Goal: Task Accomplishment & Management: Complete application form

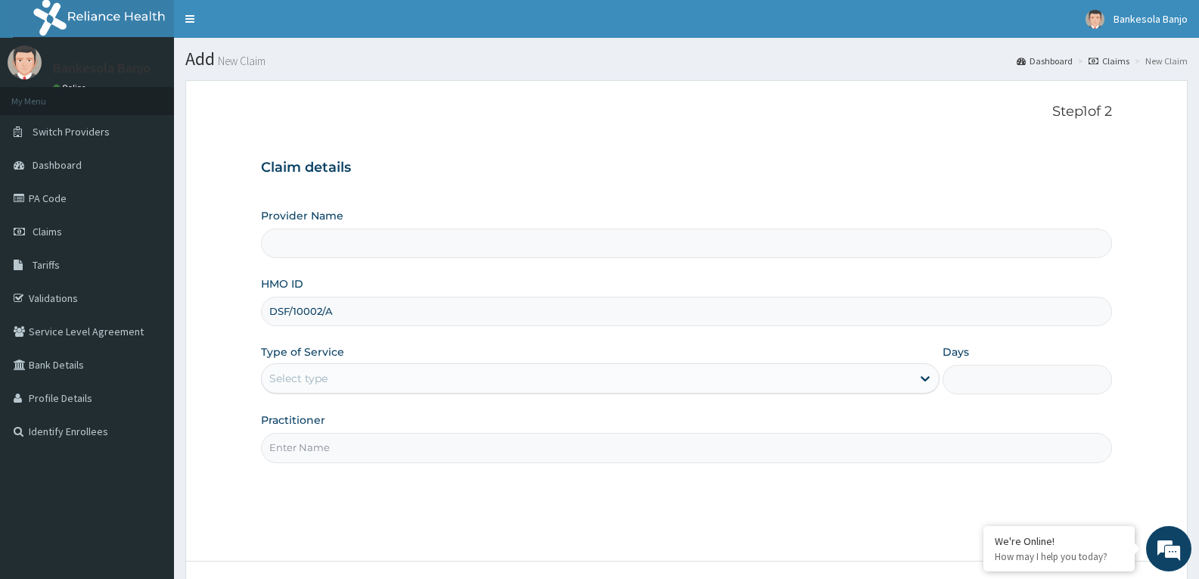
type input "DSF/10002/A"
click at [345, 372] on div "Select type" at bounding box center [586, 378] width 649 height 24
type input "DSF/10002/A"
click at [375, 376] on div "Select type" at bounding box center [586, 378] width 649 height 24
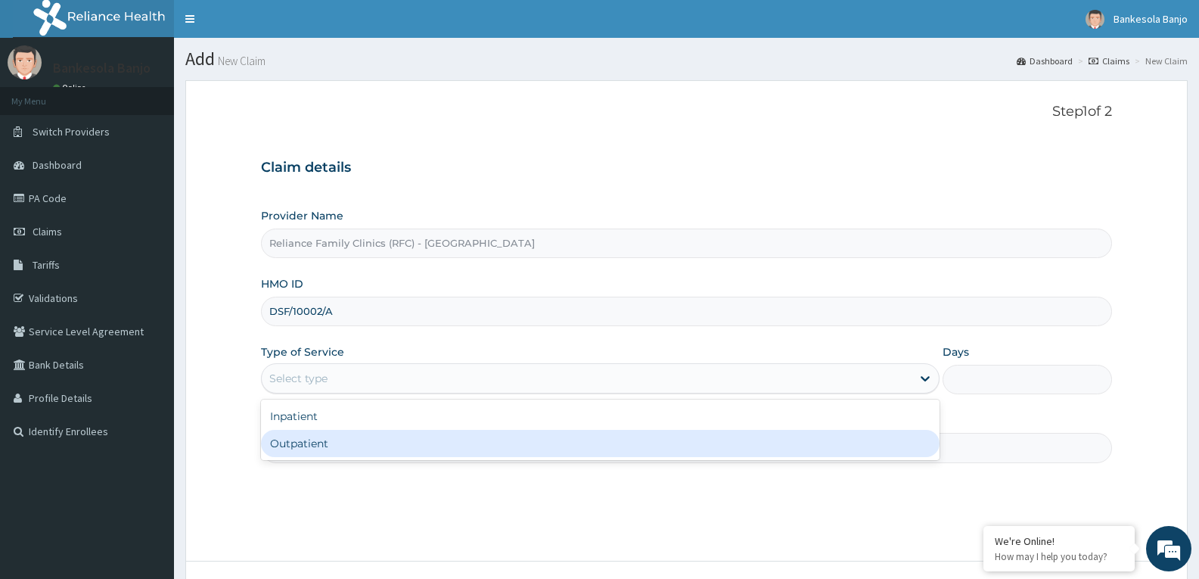
click at [347, 437] on div "Outpatient" at bounding box center [600, 443] width 678 height 27
type input "1"
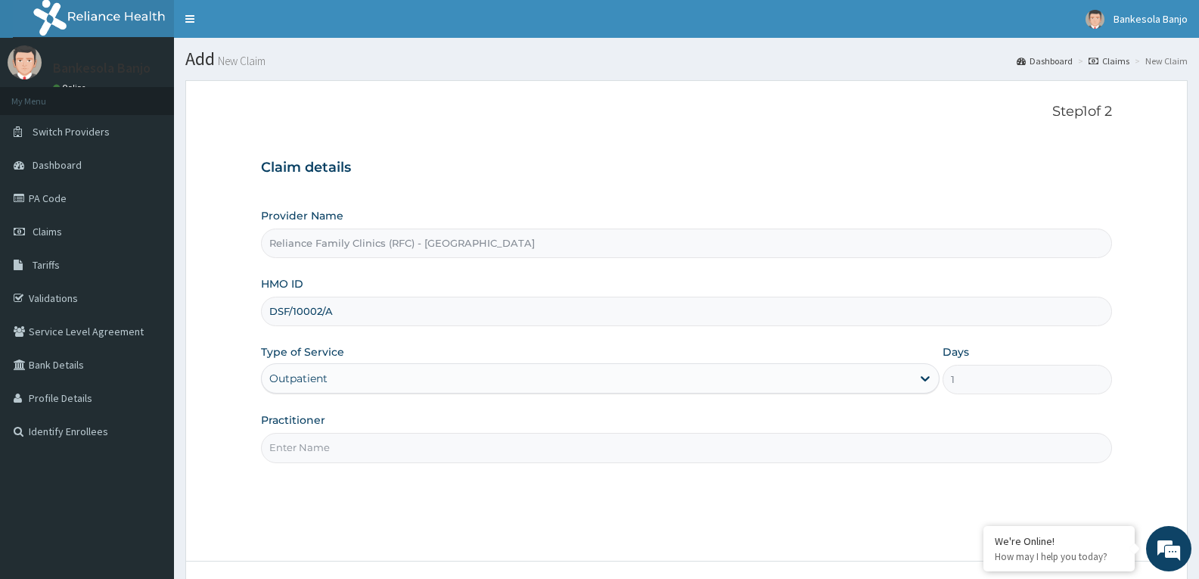
click at [347, 437] on input "Practitioner" at bounding box center [686, 448] width 851 height 30
type input "locum"
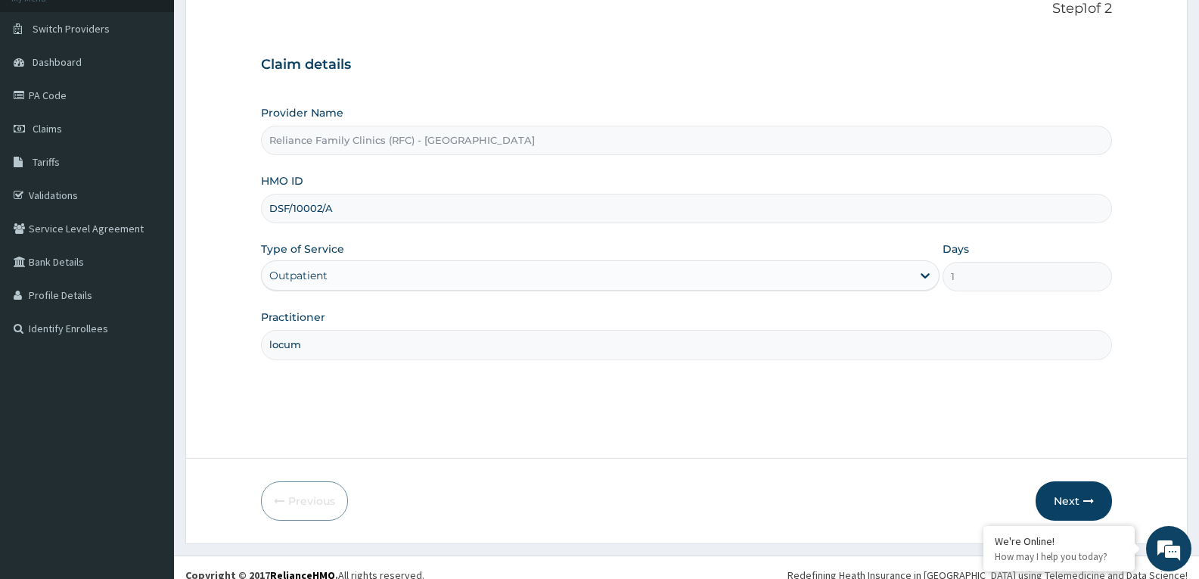
scroll to position [118, 0]
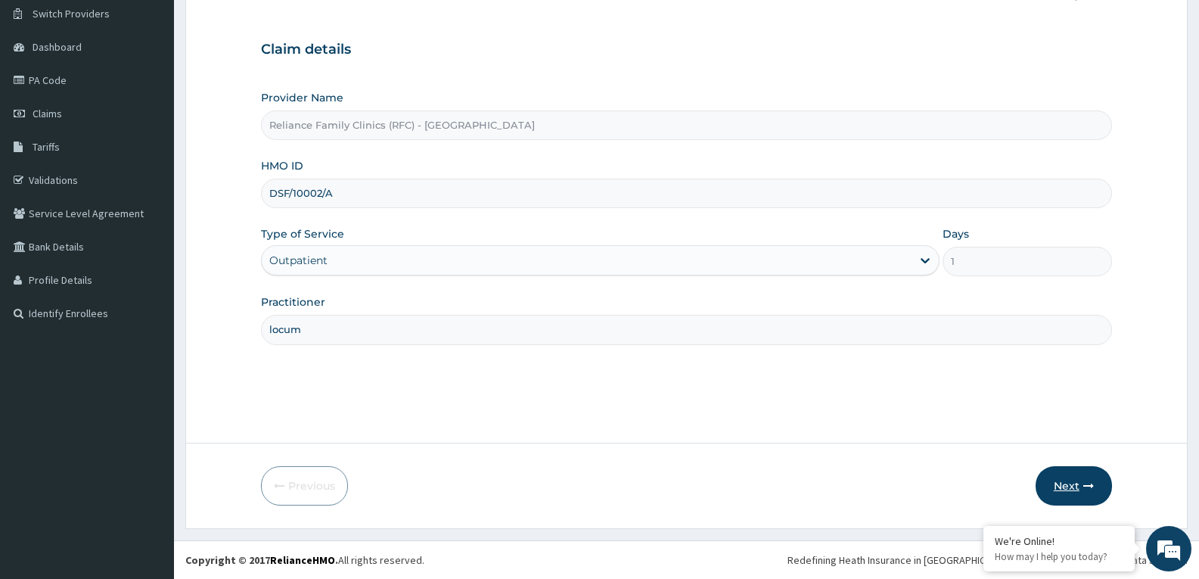
click at [1074, 486] on button "Next" at bounding box center [1074, 485] width 76 height 39
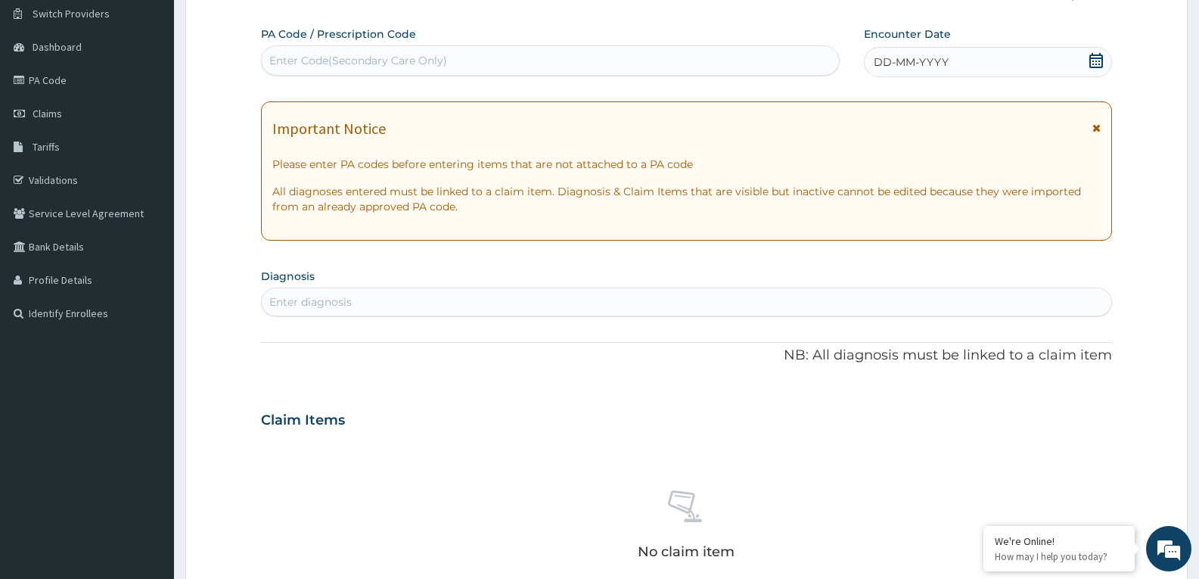
drag, startPoint x: 1102, startPoint y: 65, endPoint x: 1075, endPoint y: 75, distance: 29.0
click at [1103, 65] on icon at bounding box center [1096, 60] width 15 height 15
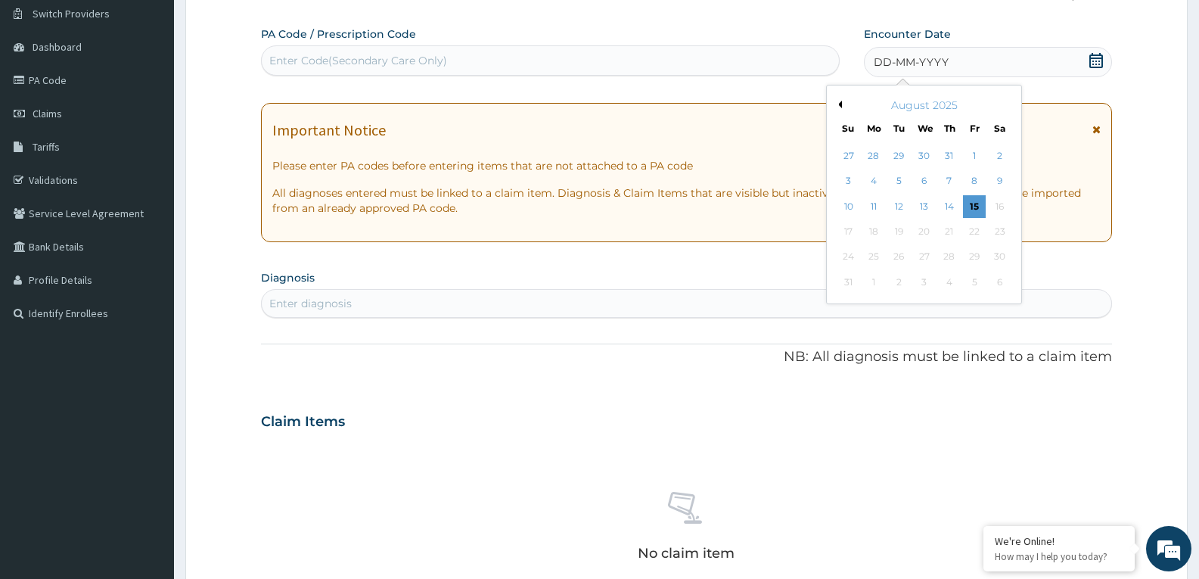
click at [971, 204] on div "15" at bounding box center [974, 206] width 23 height 23
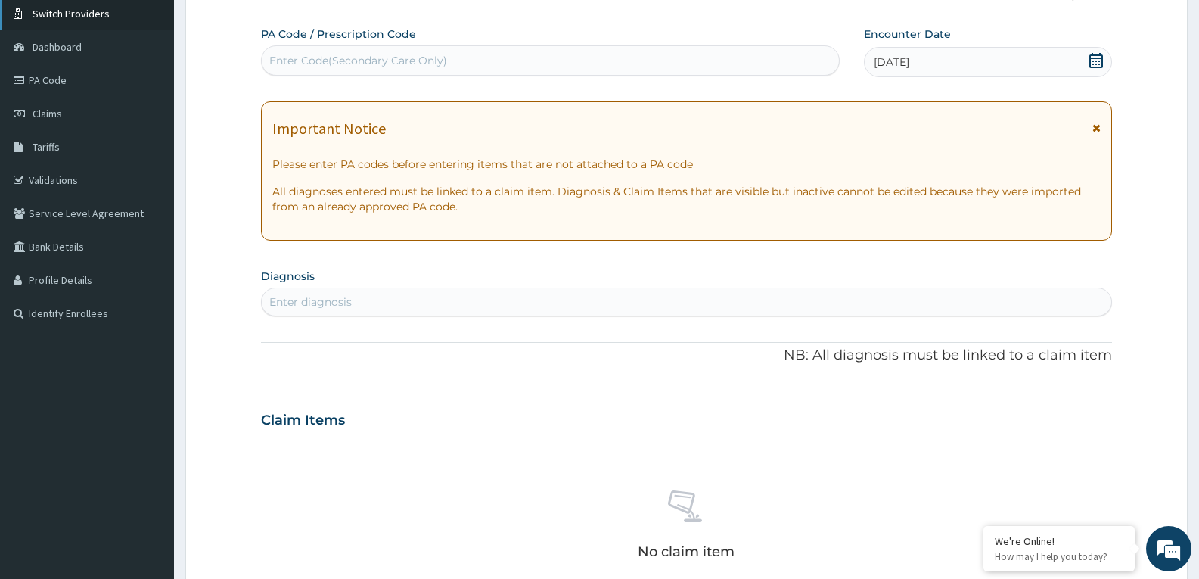
scroll to position [0, 0]
click at [344, 300] on div "Enter diagnosis" at bounding box center [310, 301] width 82 height 15
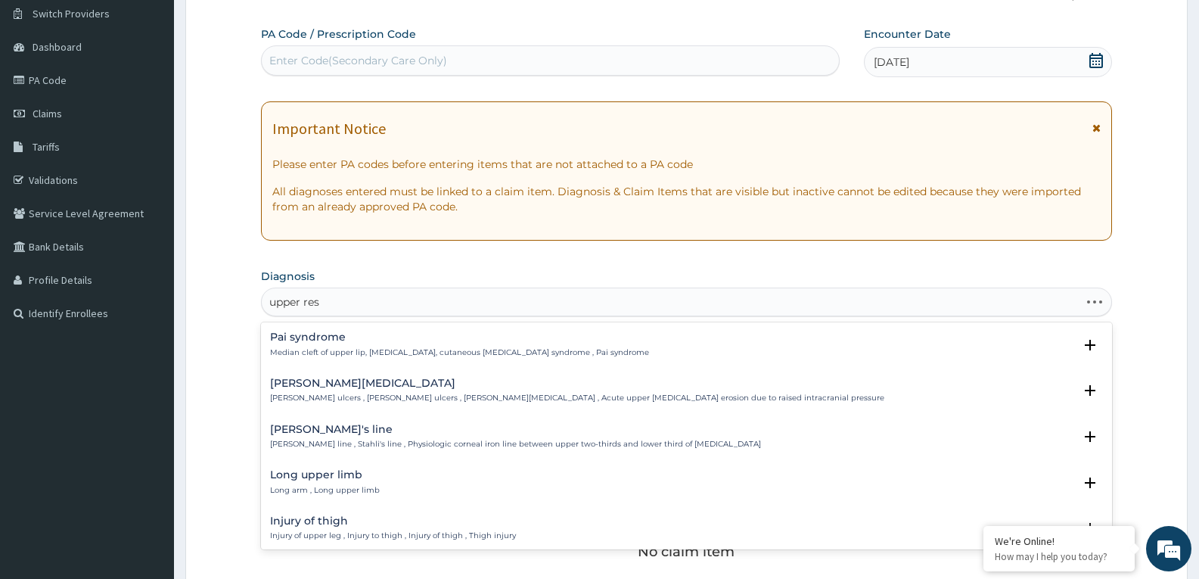
type input "upper resp"
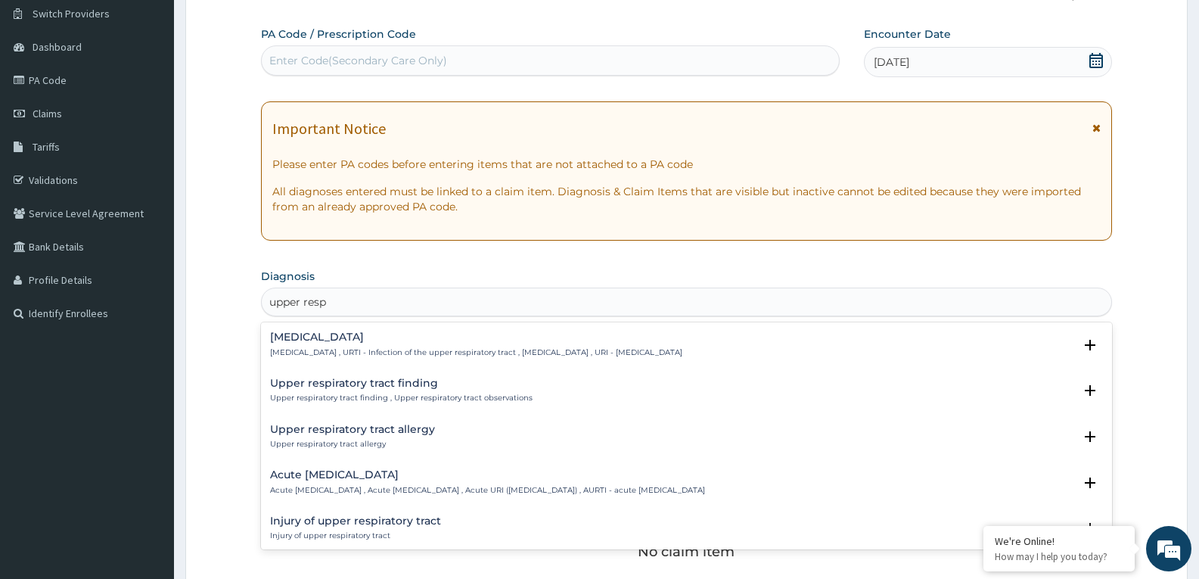
click at [338, 350] on p "Upper respiratory infection , URTI - Infection of the upper respiratory tract ,…" at bounding box center [476, 352] width 412 height 11
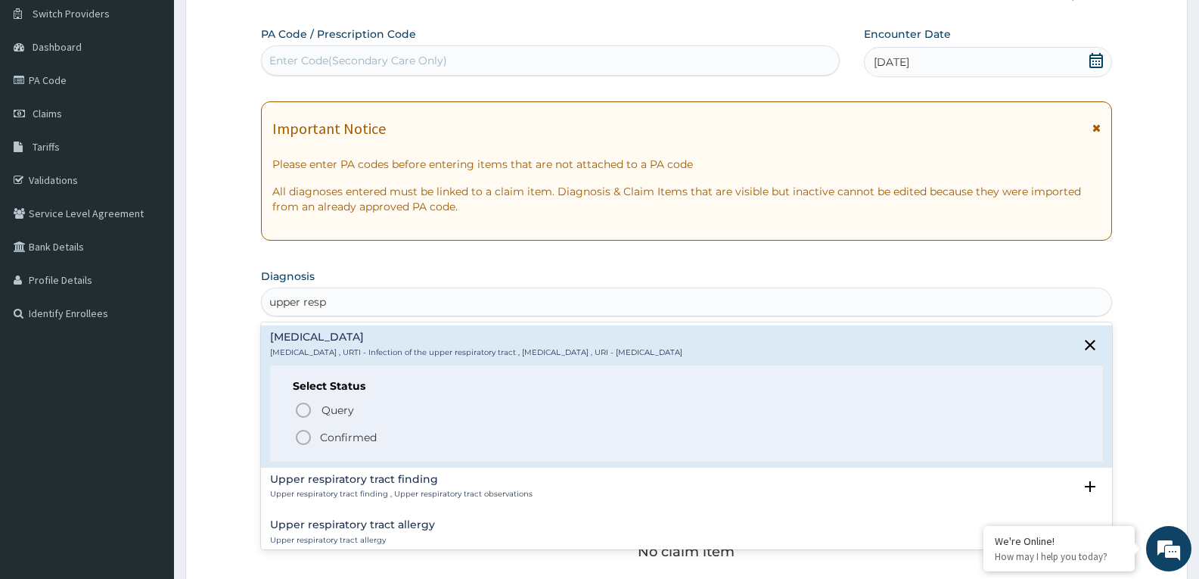
click at [296, 431] on icon "status option filled" at bounding box center [303, 437] width 18 height 18
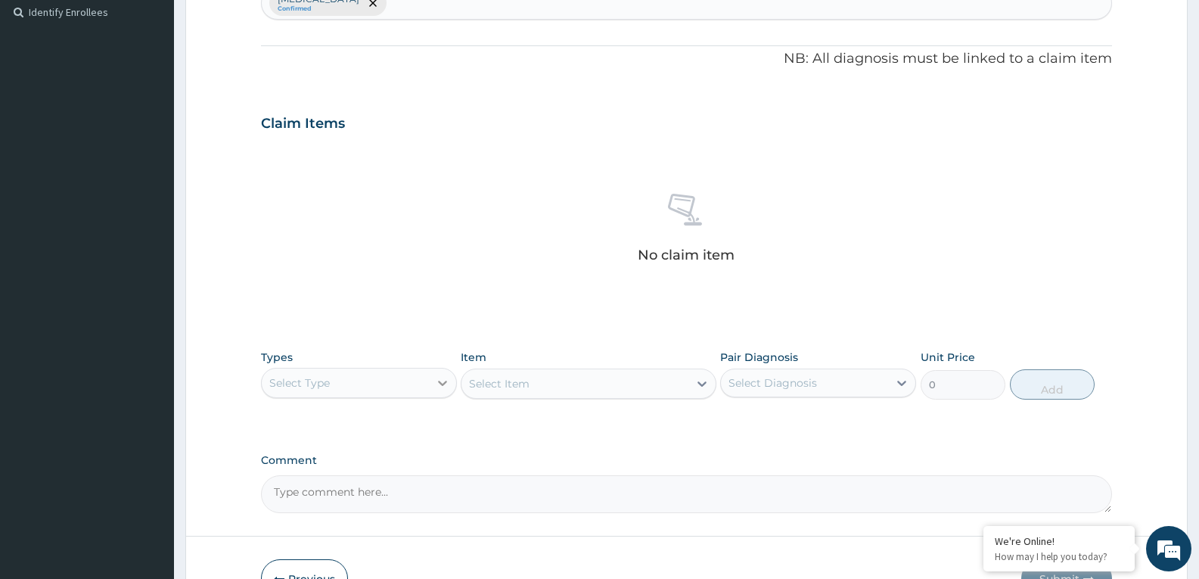
scroll to position [421, 0]
click at [456, 382] on div at bounding box center [442, 381] width 27 height 27
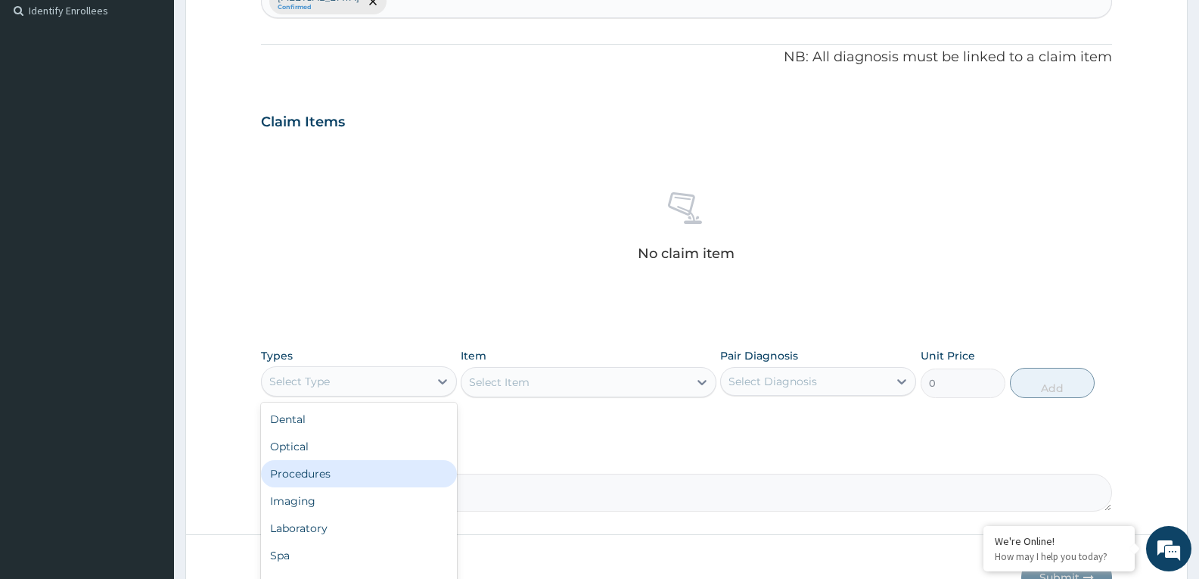
click at [333, 473] on div "Procedures" at bounding box center [359, 473] width 196 height 27
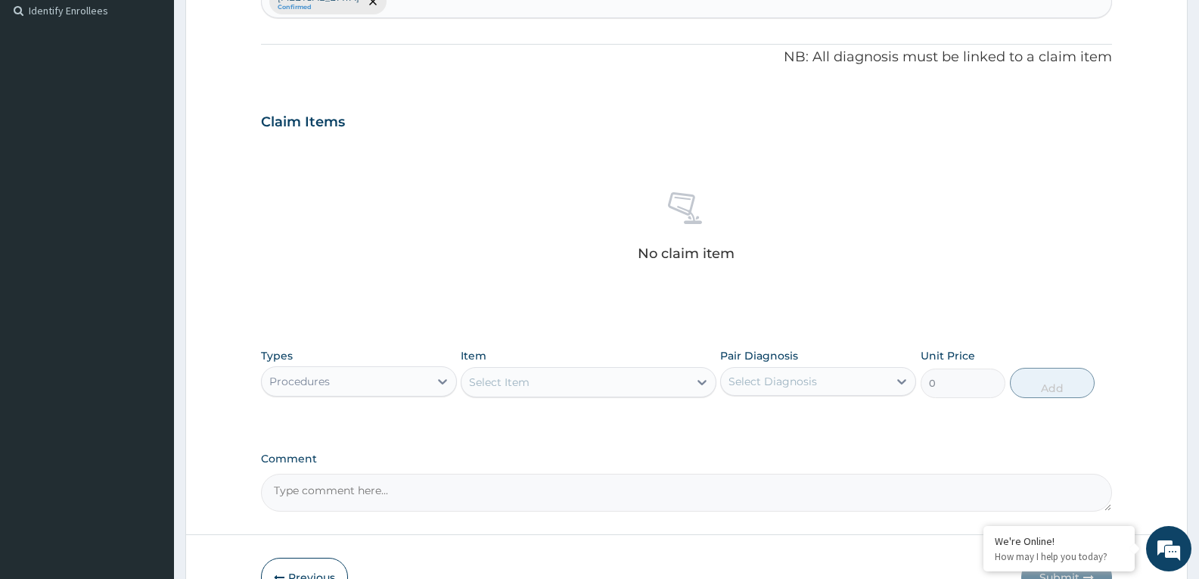
click at [622, 381] on div "Select Item" at bounding box center [575, 382] width 226 height 24
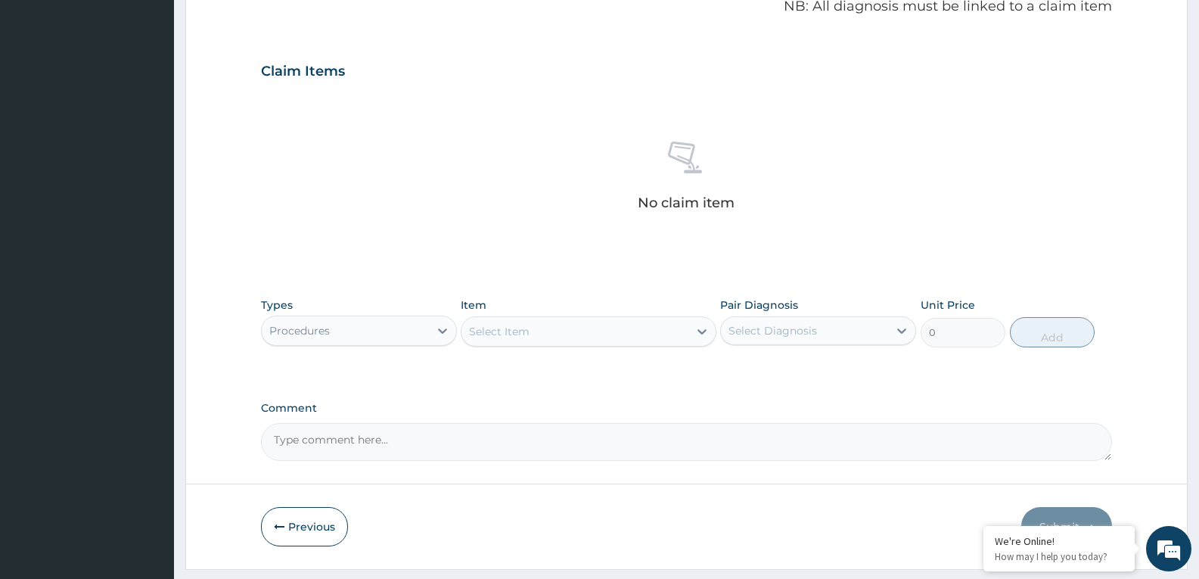
scroll to position [496, 0]
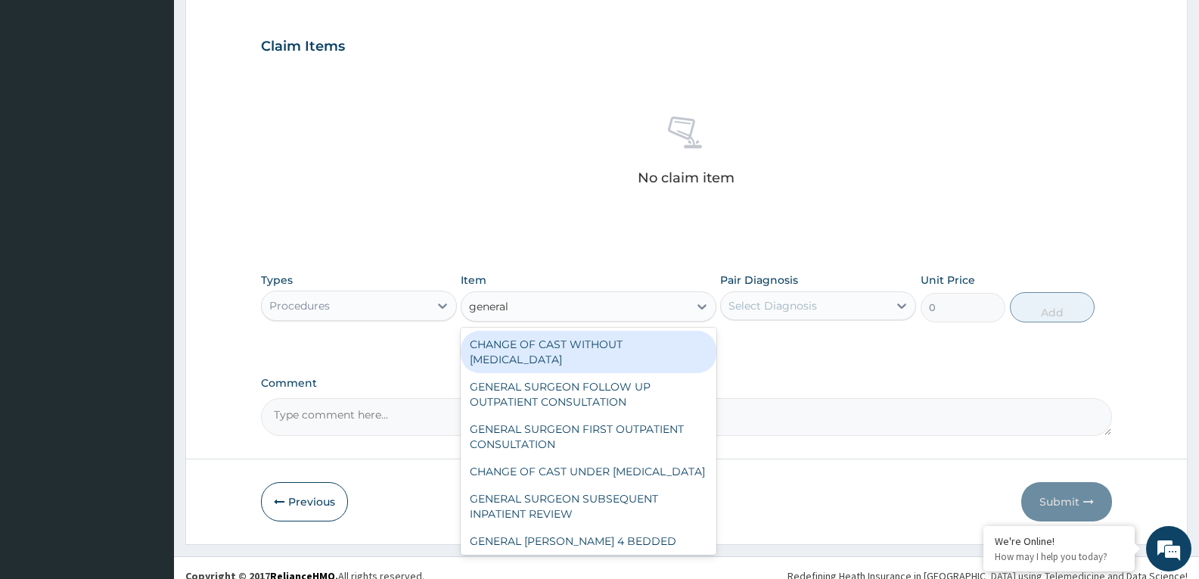
type input "general p"
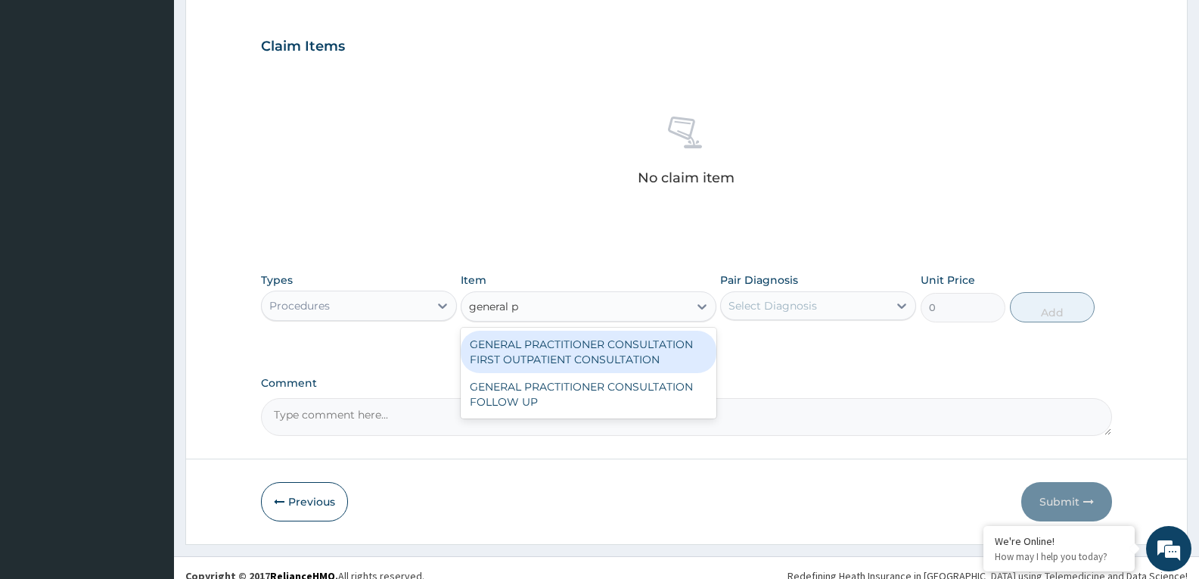
click at [549, 359] on div "GENERAL PRACTITIONER CONSULTATION FIRST OUTPATIENT CONSULTATION" at bounding box center [588, 352] width 255 height 42
type input "3370.125"
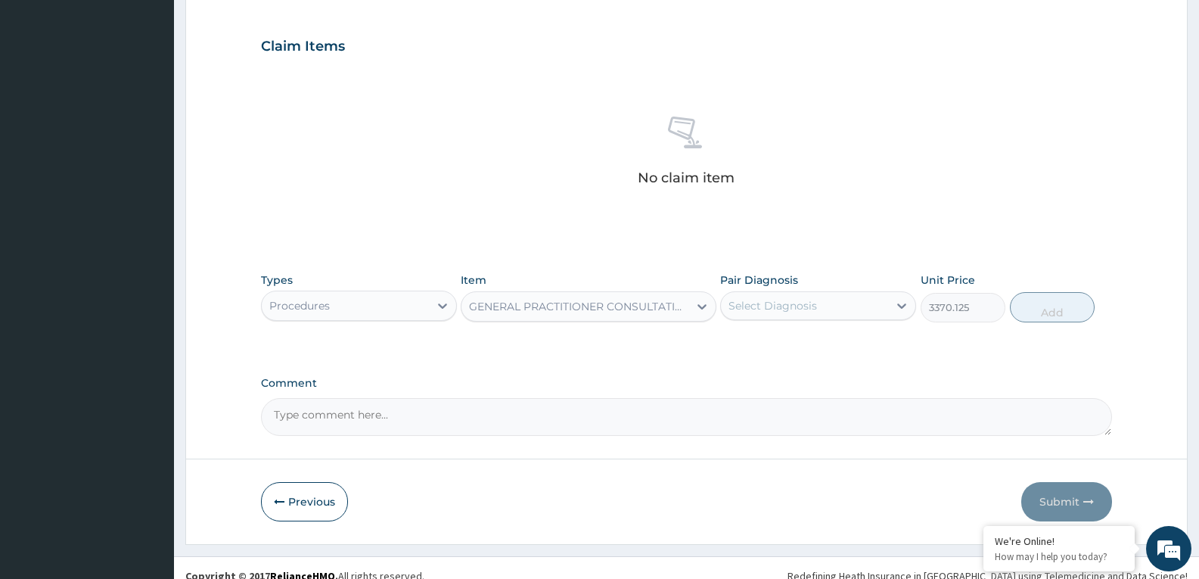
click at [811, 302] on div "Select Diagnosis" at bounding box center [773, 305] width 89 height 15
click at [800, 334] on div "Upper respiratory infection" at bounding box center [818, 344] width 196 height 31
checkbox input "true"
click at [1056, 303] on button "Add" at bounding box center [1052, 307] width 85 height 30
type input "0"
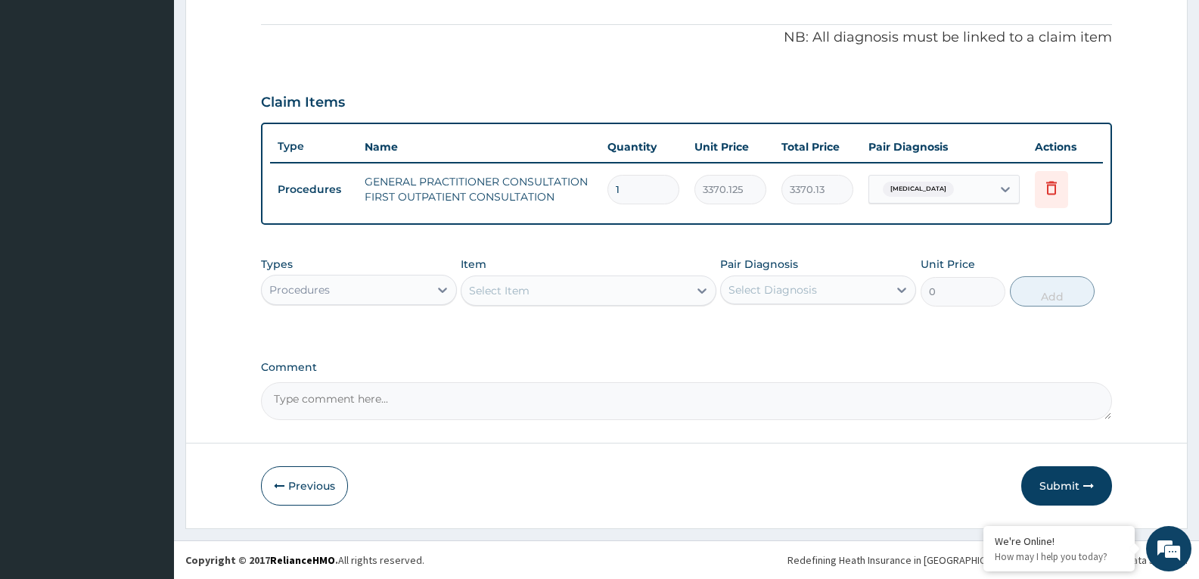
scroll to position [440, 0]
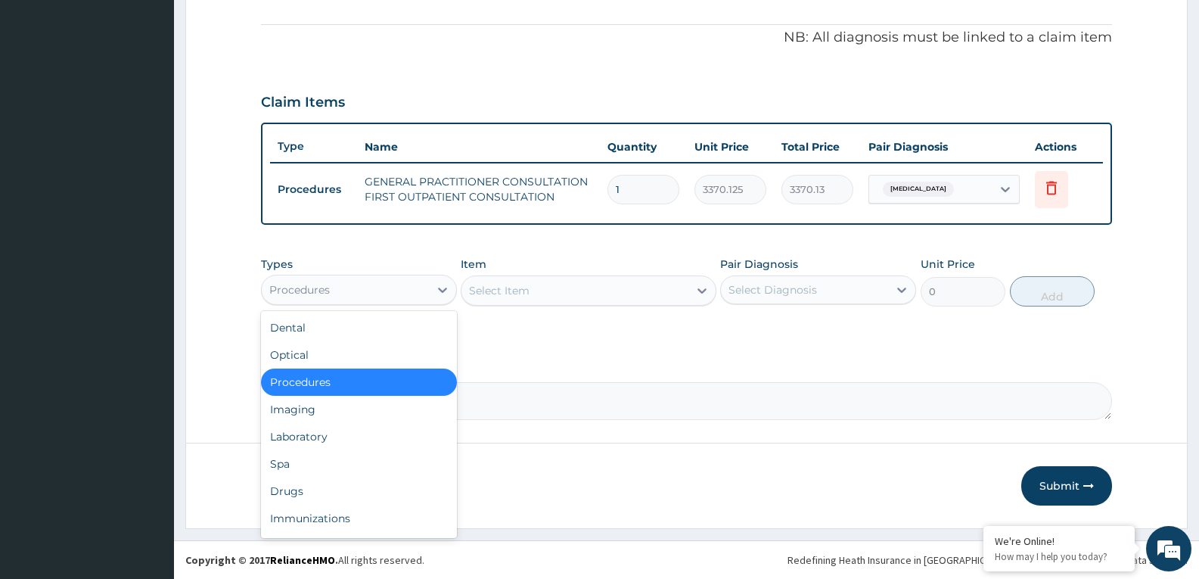
click at [400, 285] on div "Procedures" at bounding box center [345, 290] width 167 height 24
click at [306, 479] on div "Drugs" at bounding box center [359, 490] width 196 height 27
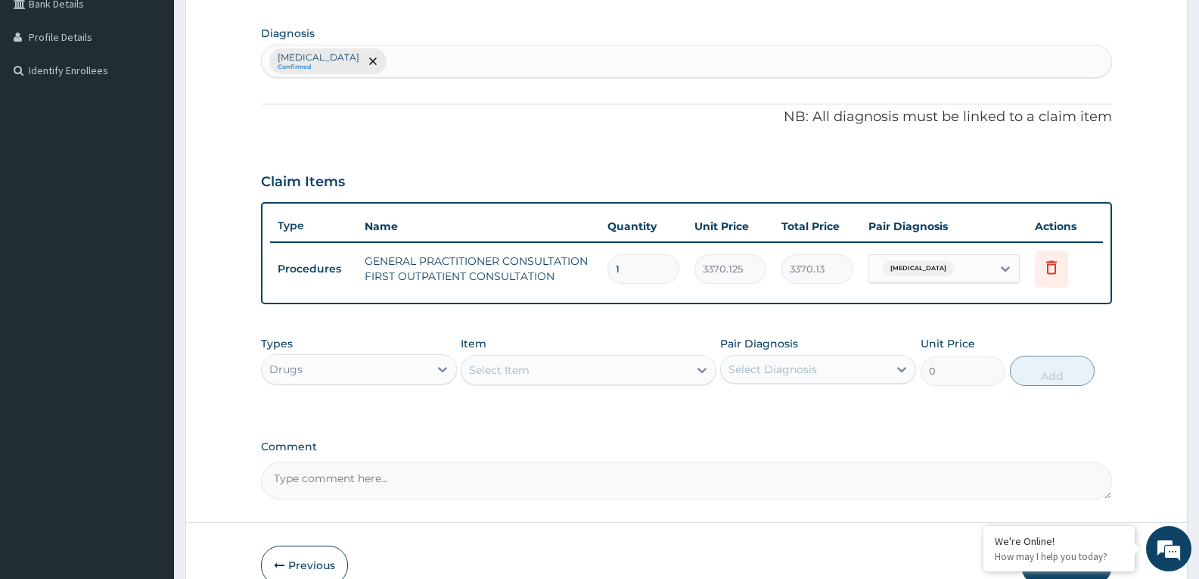
scroll to position [365, 0]
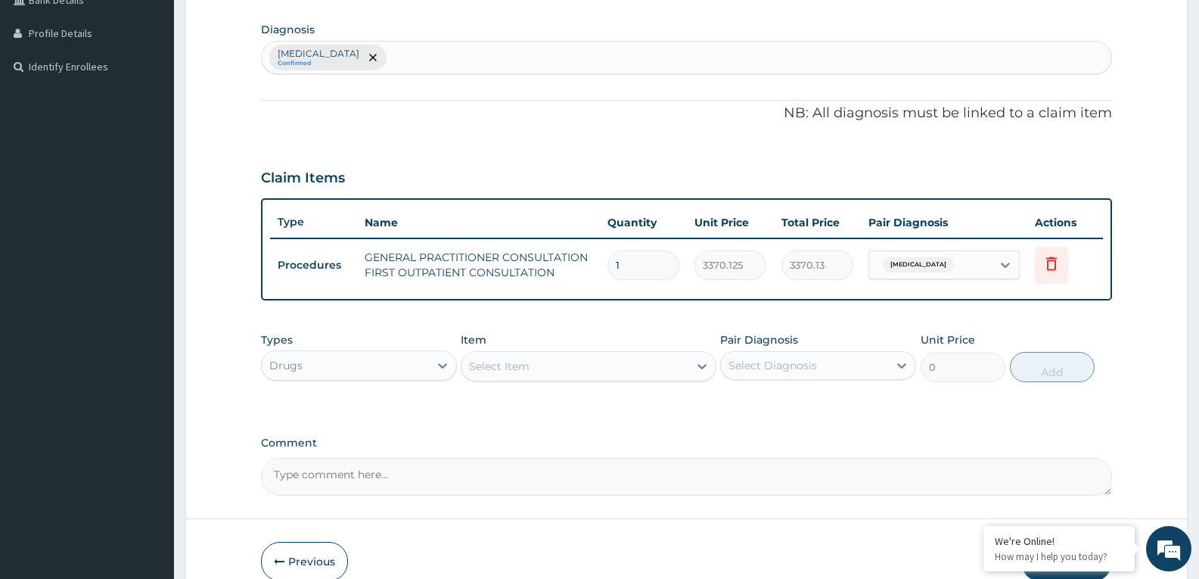
click at [534, 358] on div "Select Item" at bounding box center [575, 366] width 226 height 24
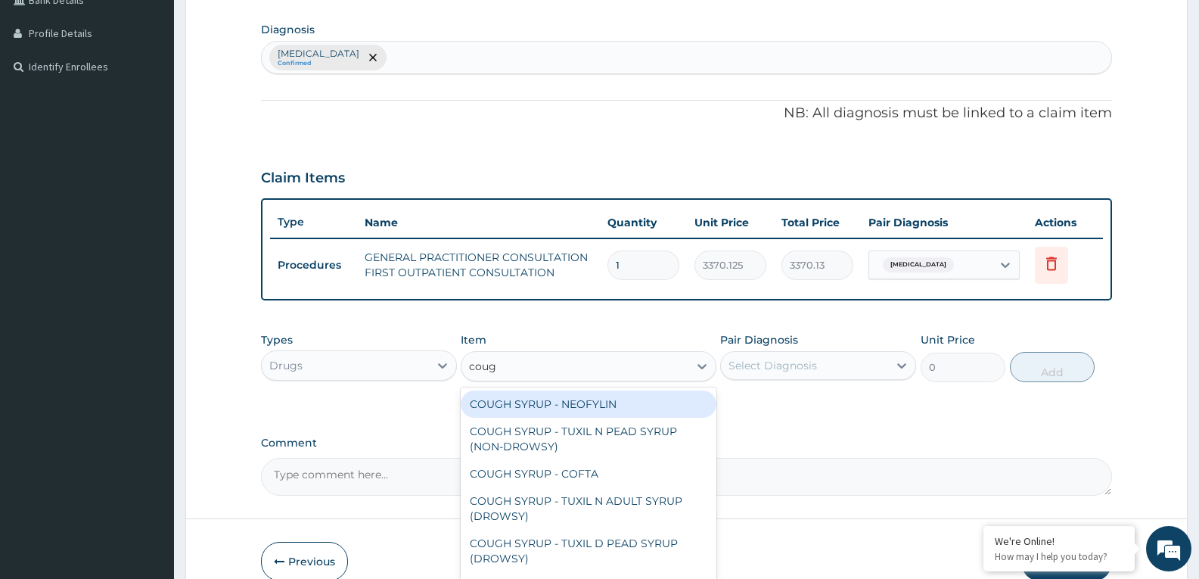
type input "cough"
click at [515, 395] on div "COUGH SYRUP - NEOFYLIN" at bounding box center [588, 403] width 255 height 27
type input "2000"
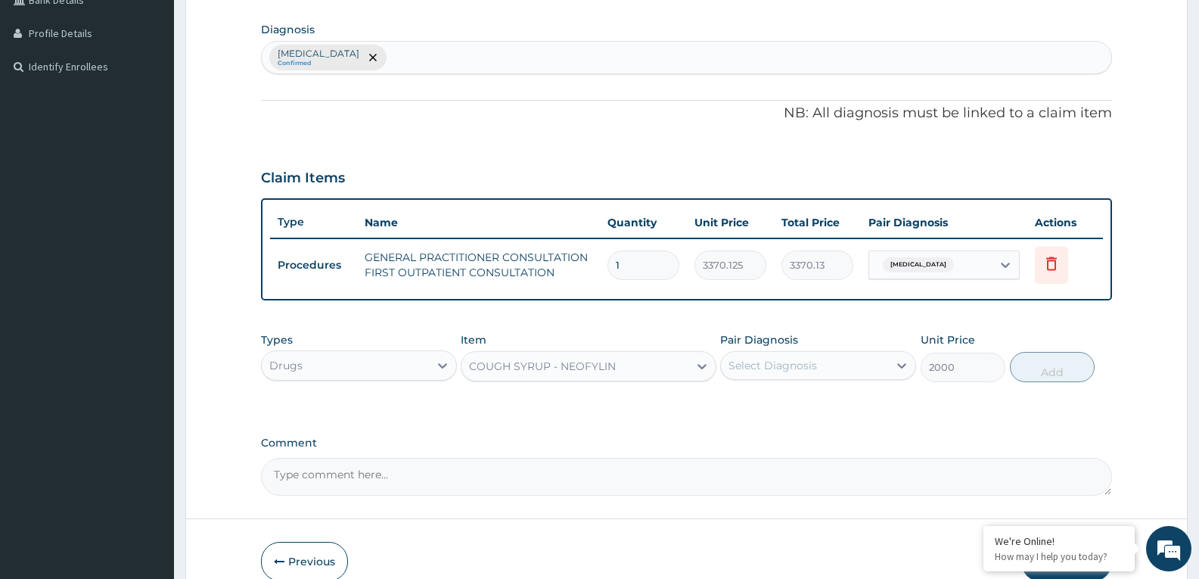
click at [788, 358] on div "Select Diagnosis" at bounding box center [773, 365] width 89 height 15
click at [801, 400] on label "Upper respiratory infection" at bounding box center [792, 402] width 94 height 15
checkbox input "true"
click at [1033, 366] on button "Add" at bounding box center [1052, 367] width 85 height 30
type input "0"
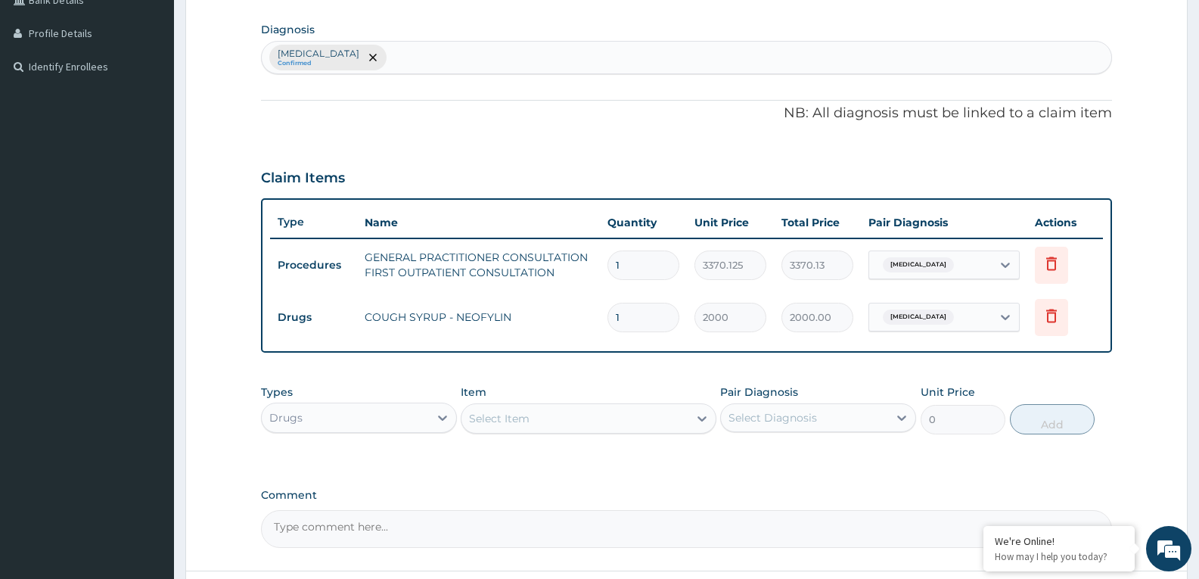
click at [672, 409] on div "Select Item" at bounding box center [575, 418] width 226 height 24
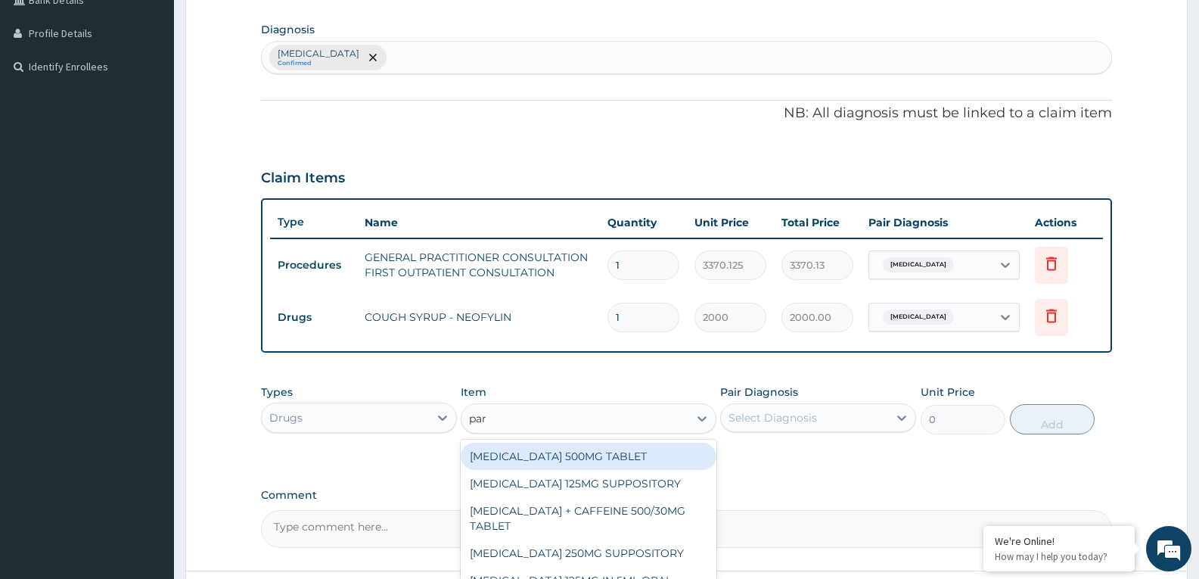
type input "para"
click at [633, 458] on div "PARACETAMOL 500MG TABLET" at bounding box center [588, 456] width 255 height 27
type input "30"
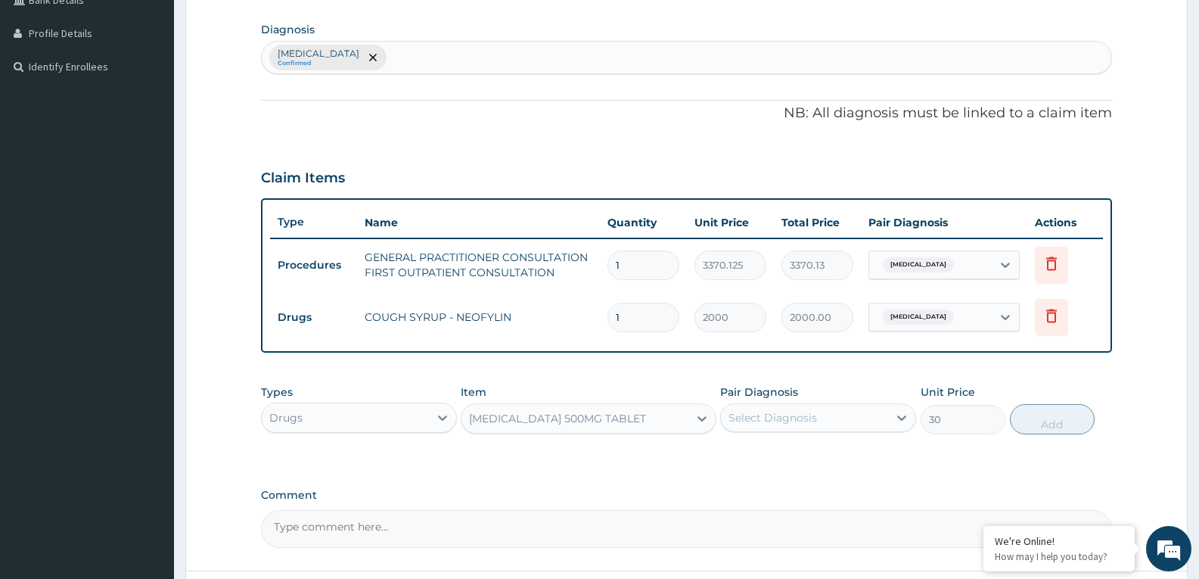
click at [794, 418] on div "Select Diagnosis" at bounding box center [773, 417] width 89 height 15
click at [791, 465] on div "Upper respiratory infection" at bounding box center [818, 456] width 196 height 31
checkbox input "true"
click at [1068, 429] on button "Add" at bounding box center [1052, 419] width 85 height 30
type input "0"
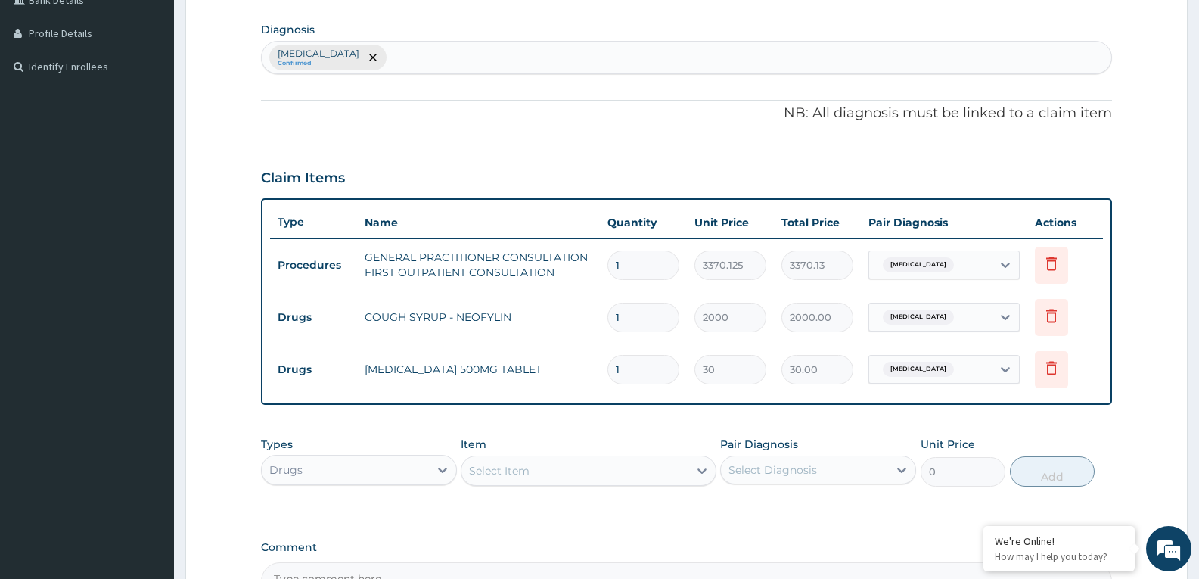
type input "18"
type input "540.00"
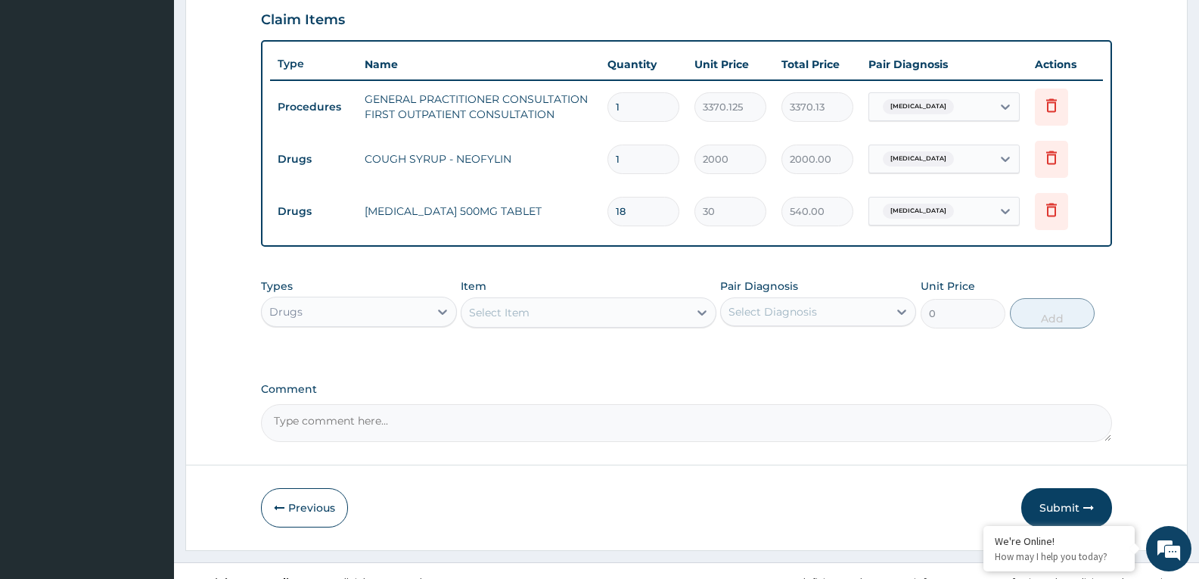
scroll to position [545, 0]
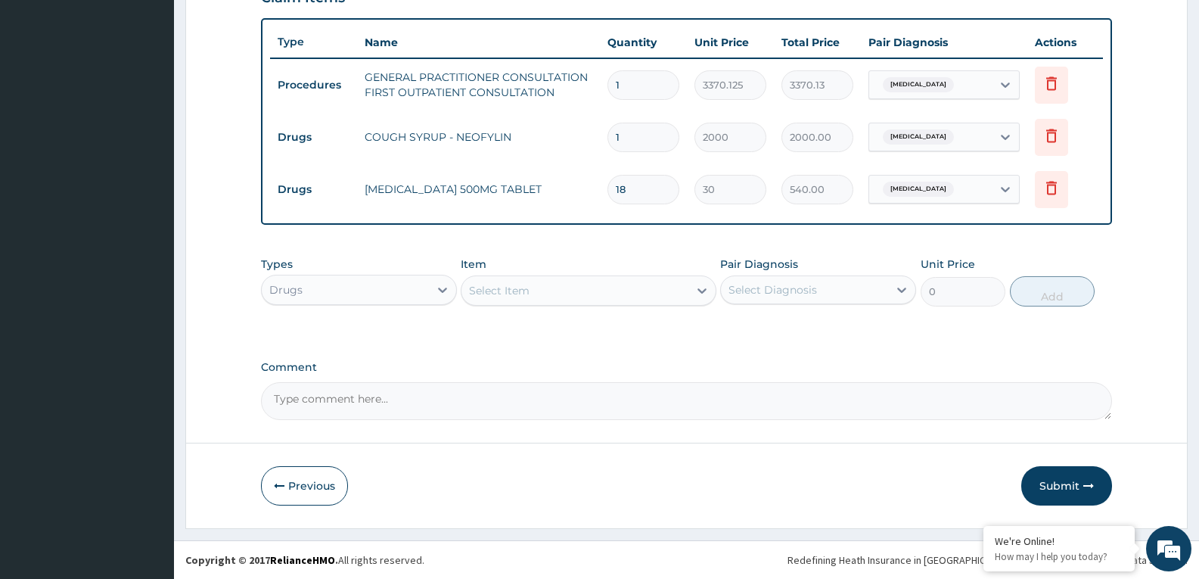
type input "18"
click at [594, 299] on div "Select Item" at bounding box center [575, 290] width 226 height 24
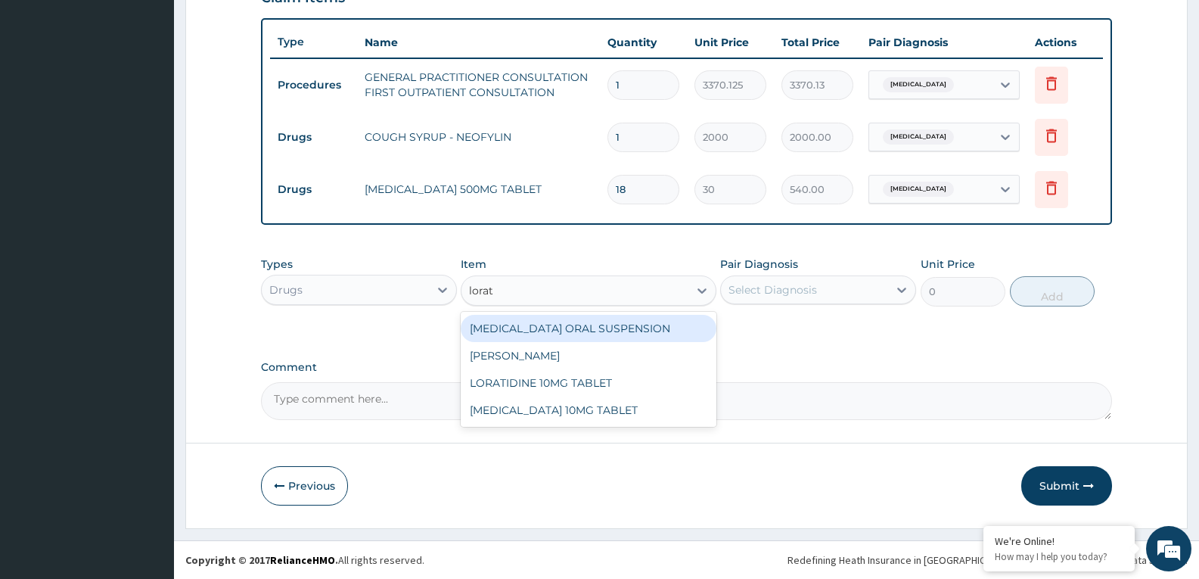
type input "lorata"
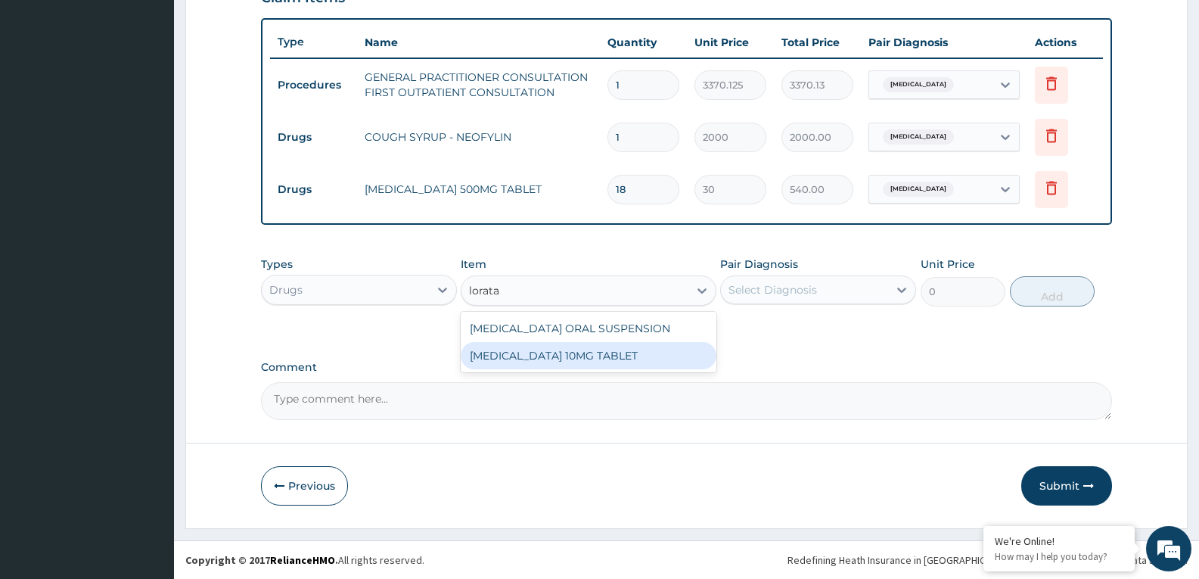
click at [589, 356] on div "LORATADINE 10MG TABLET" at bounding box center [588, 355] width 255 height 27
type input "86.25"
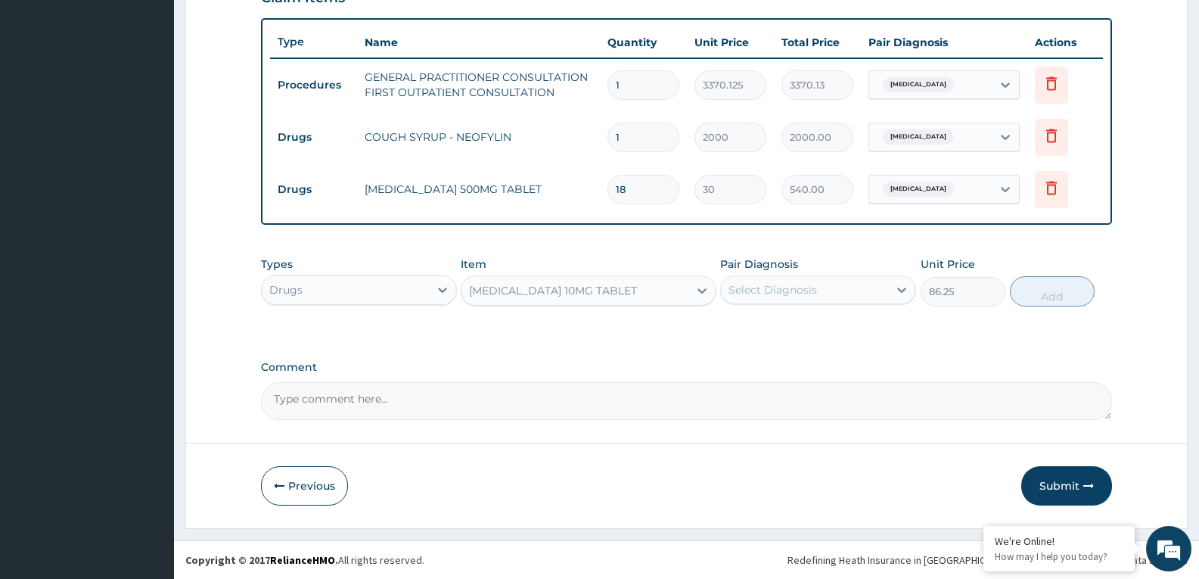
click at [819, 282] on div "Select Diagnosis" at bounding box center [804, 290] width 167 height 24
click at [820, 334] on label "Upper respiratory infection" at bounding box center [792, 326] width 94 height 15
checkbox input "true"
click at [1078, 300] on button "Add" at bounding box center [1052, 291] width 85 height 30
type input "0"
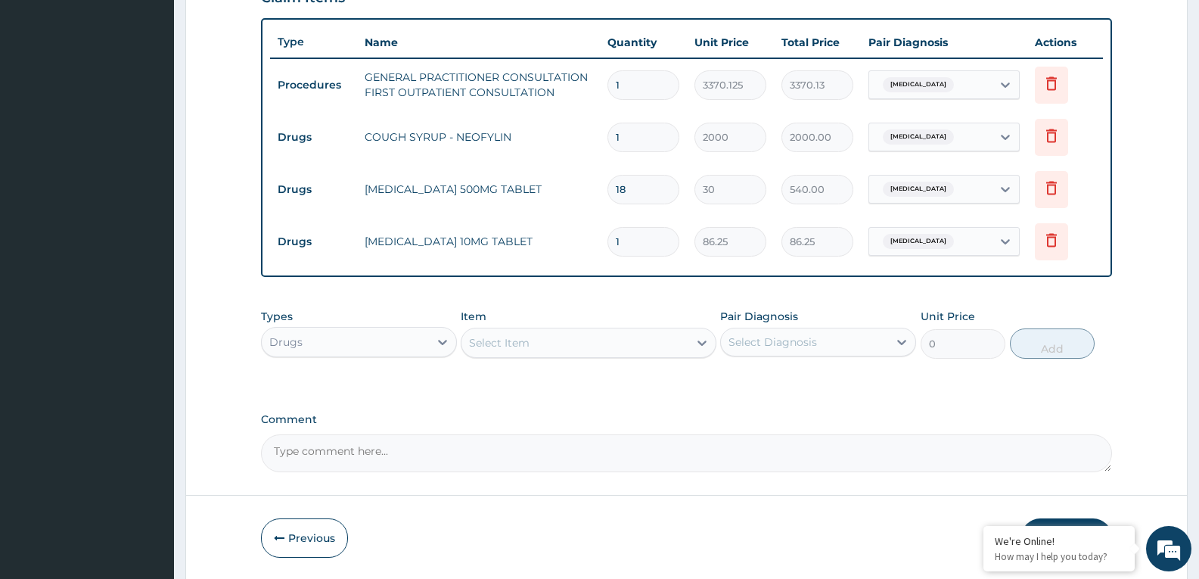
type input "0.00"
type input "5"
type input "431.25"
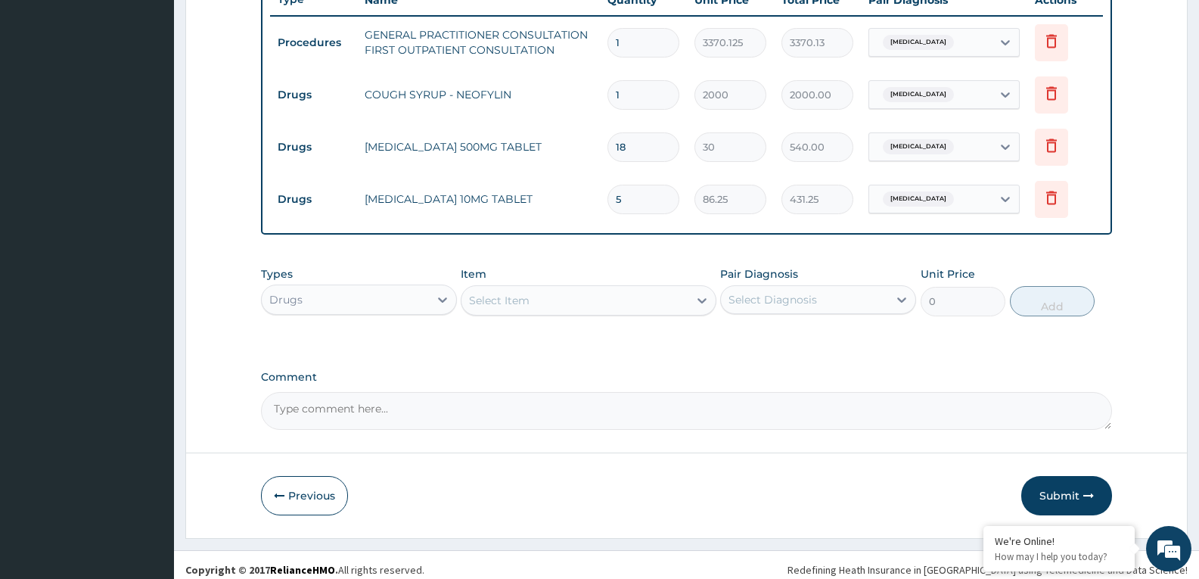
scroll to position [597, 0]
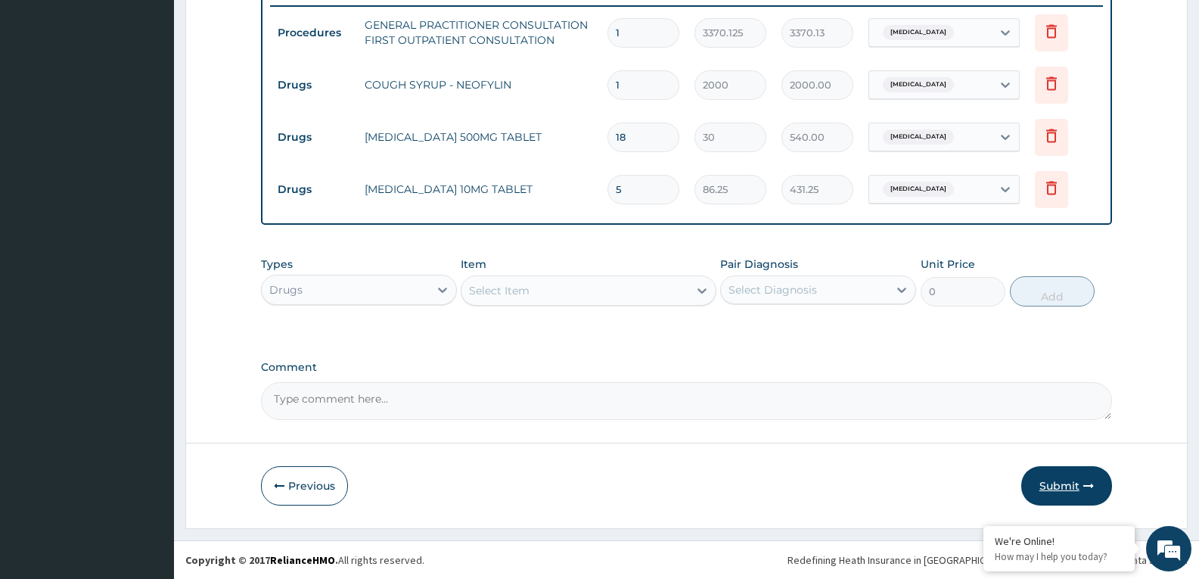
type input "5"
click at [1068, 485] on button "Submit" at bounding box center [1067, 485] width 91 height 39
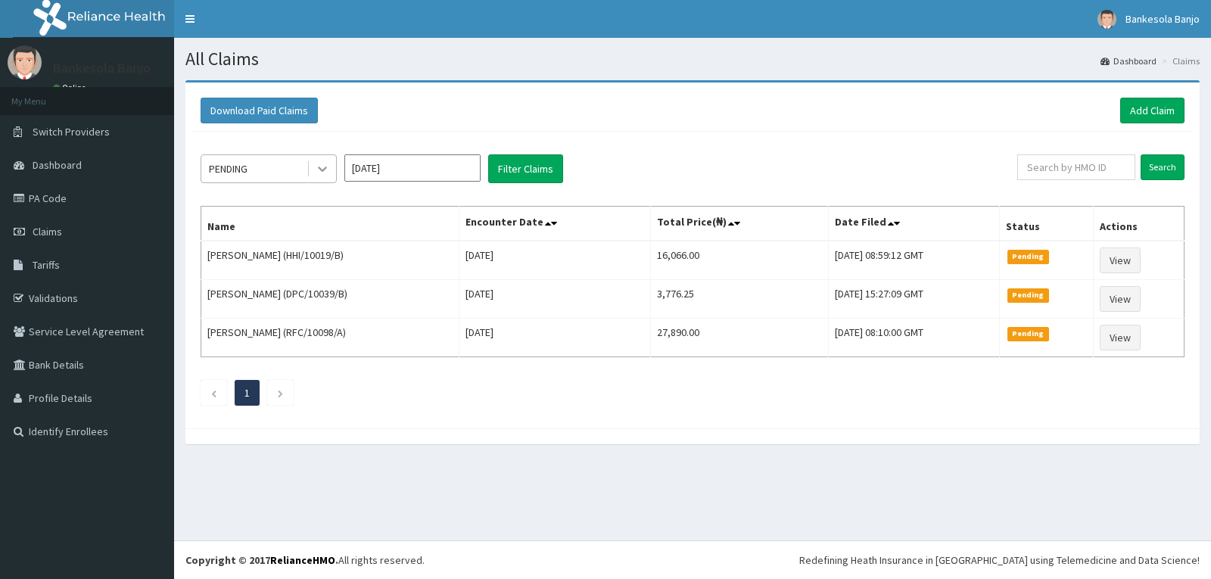
click at [320, 163] on icon at bounding box center [322, 168] width 15 height 15
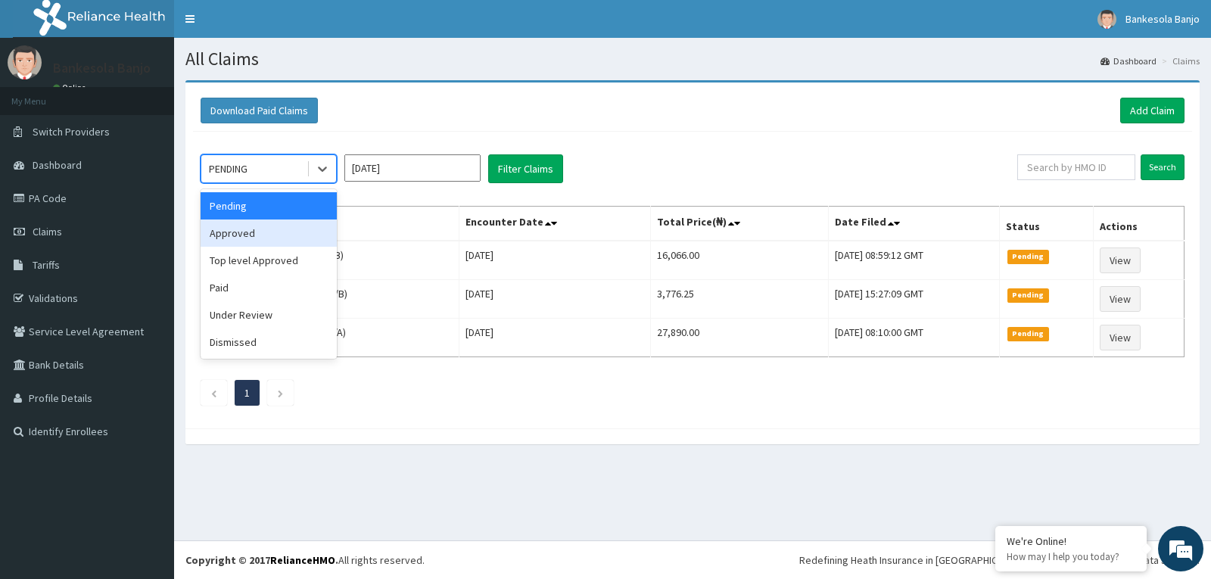
click at [288, 222] on div "Approved" at bounding box center [269, 232] width 136 height 27
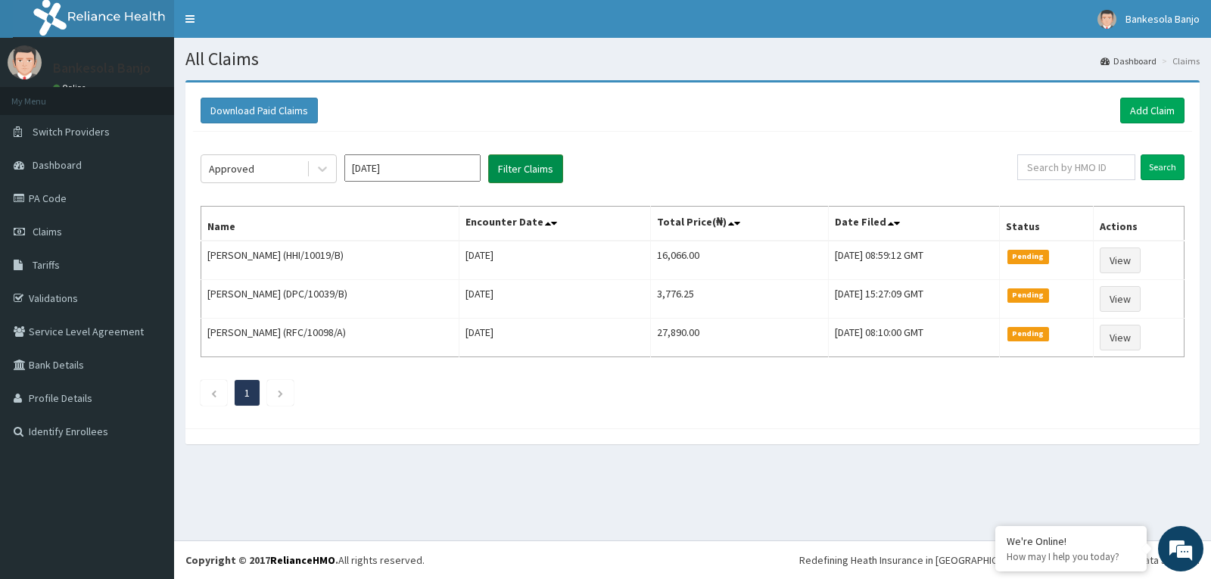
click at [502, 170] on button "Filter Claims" at bounding box center [525, 168] width 75 height 29
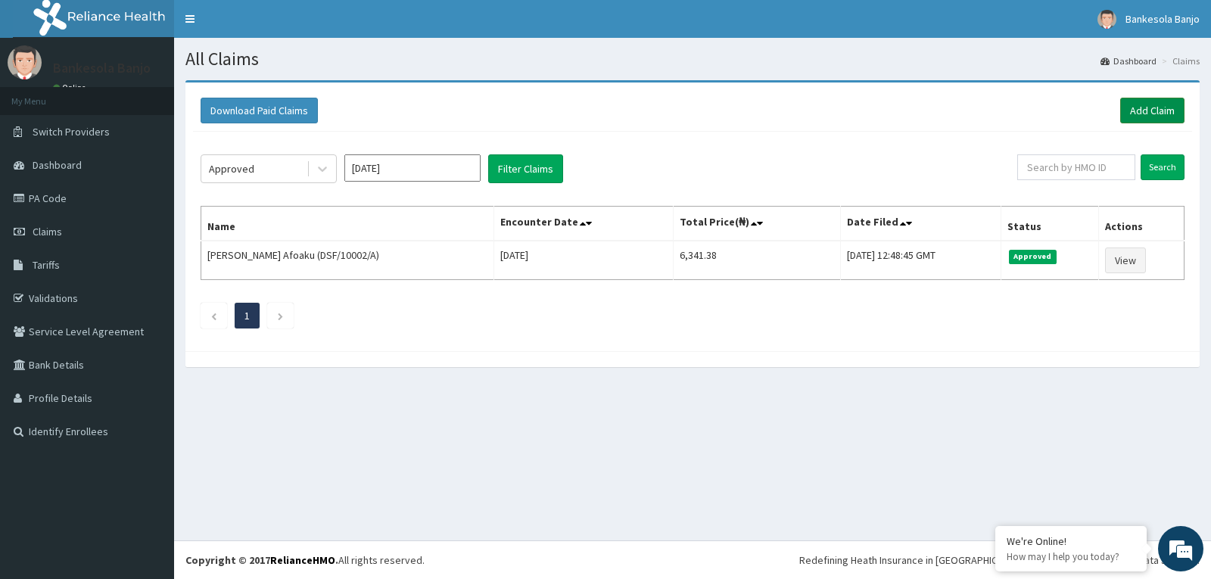
click at [1142, 114] on link "Add Claim" at bounding box center [1152, 111] width 64 height 26
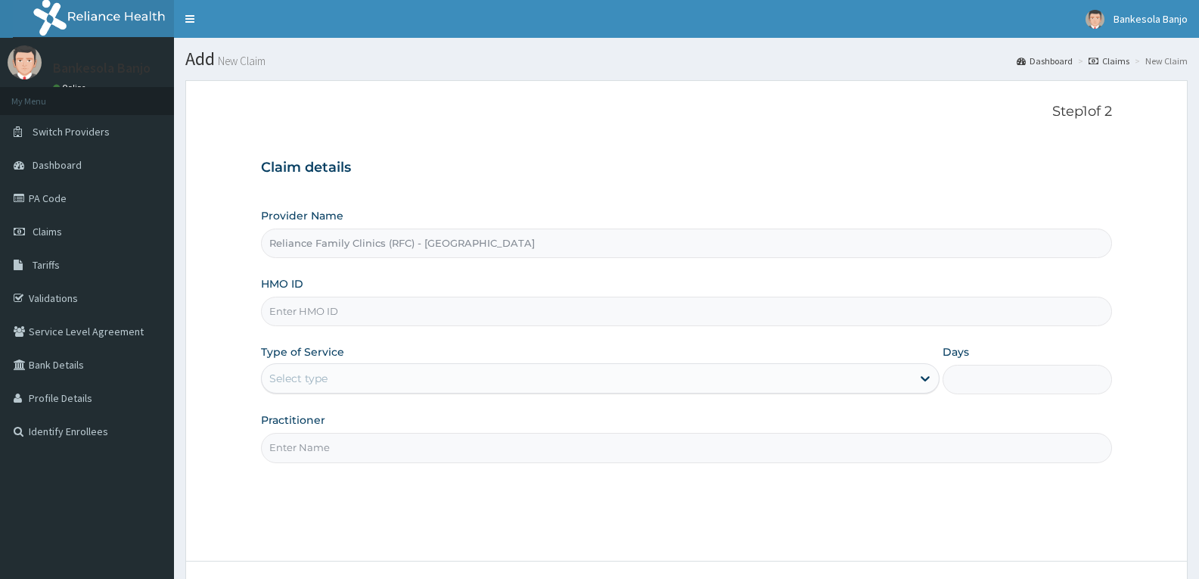
type input "Reliance Family Clinics (RFC) - Gbagada"
paste input "MWX/10055/A"
type input "MWX/10055/A"
click at [385, 390] on div "Select type" at bounding box center [586, 378] width 649 height 24
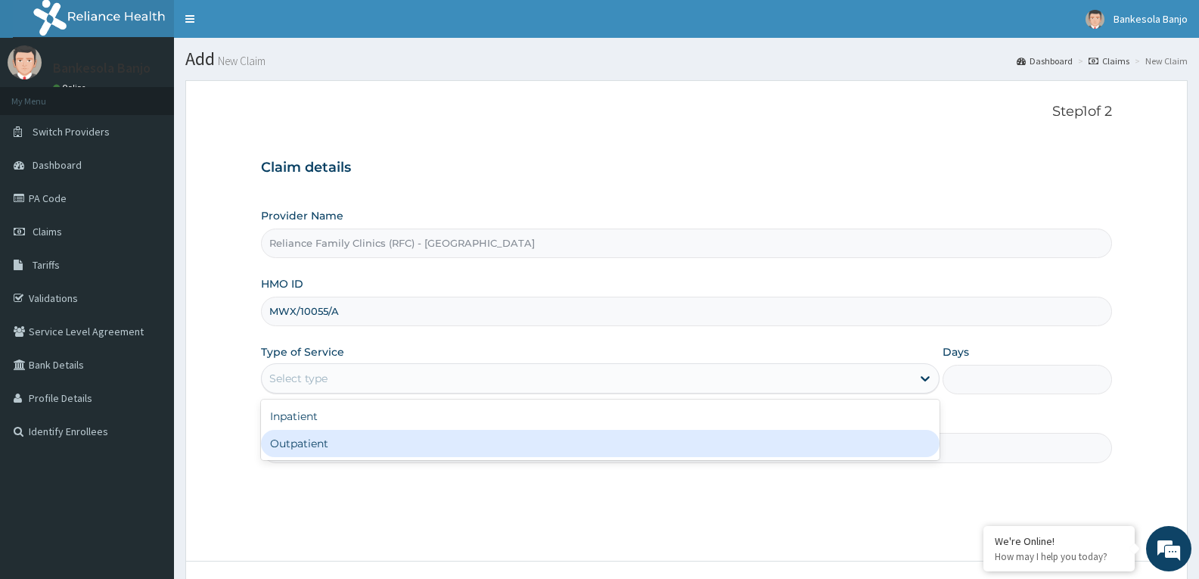
click at [369, 443] on div "Outpatient" at bounding box center [600, 443] width 678 height 27
type input "1"
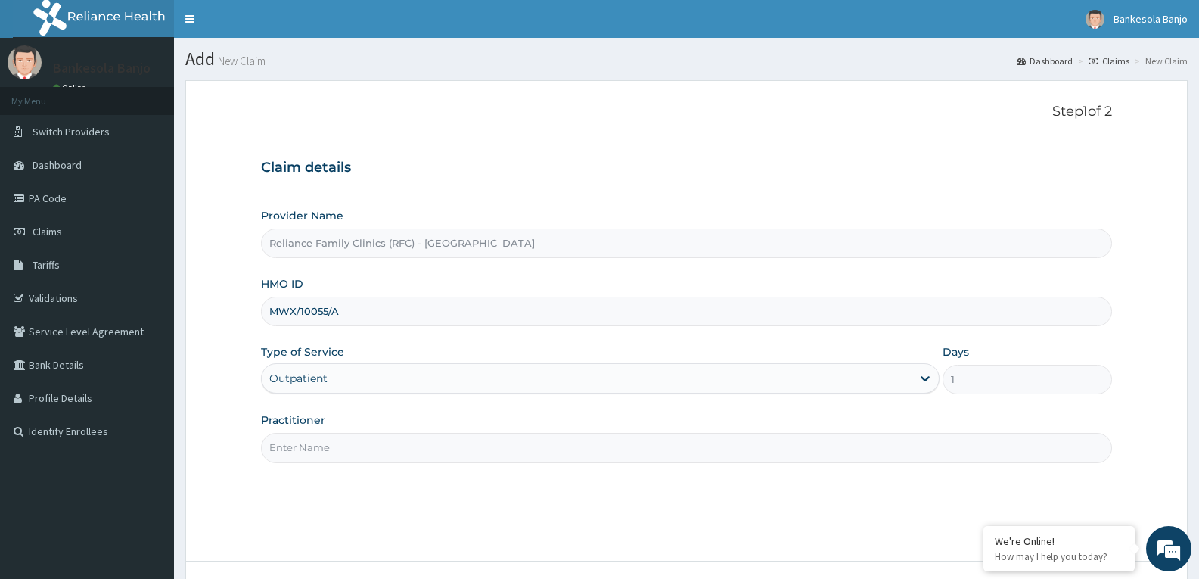
click at [371, 454] on input "Practitioner" at bounding box center [686, 448] width 851 height 30
type input "locum"
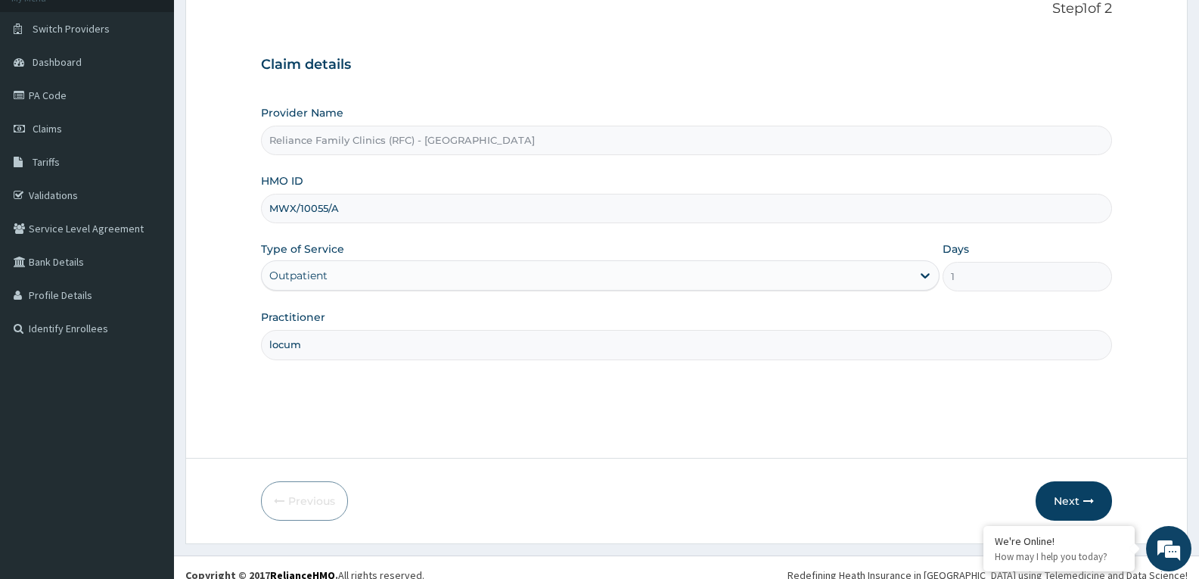
scroll to position [118, 0]
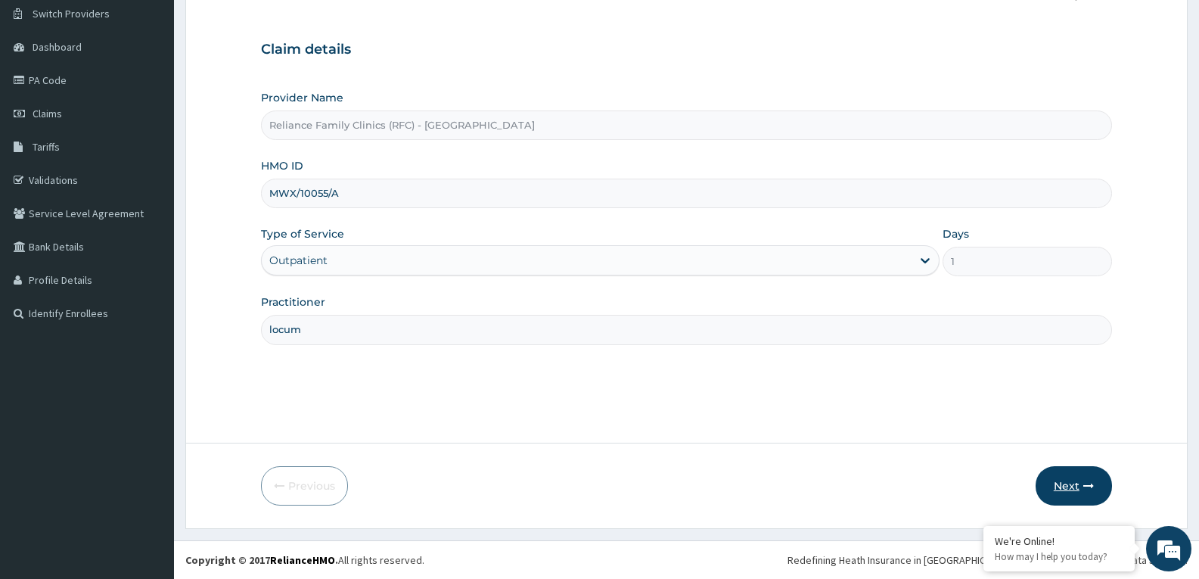
click at [1062, 483] on button "Next" at bounding box center [1074, 485] width 76 height 39
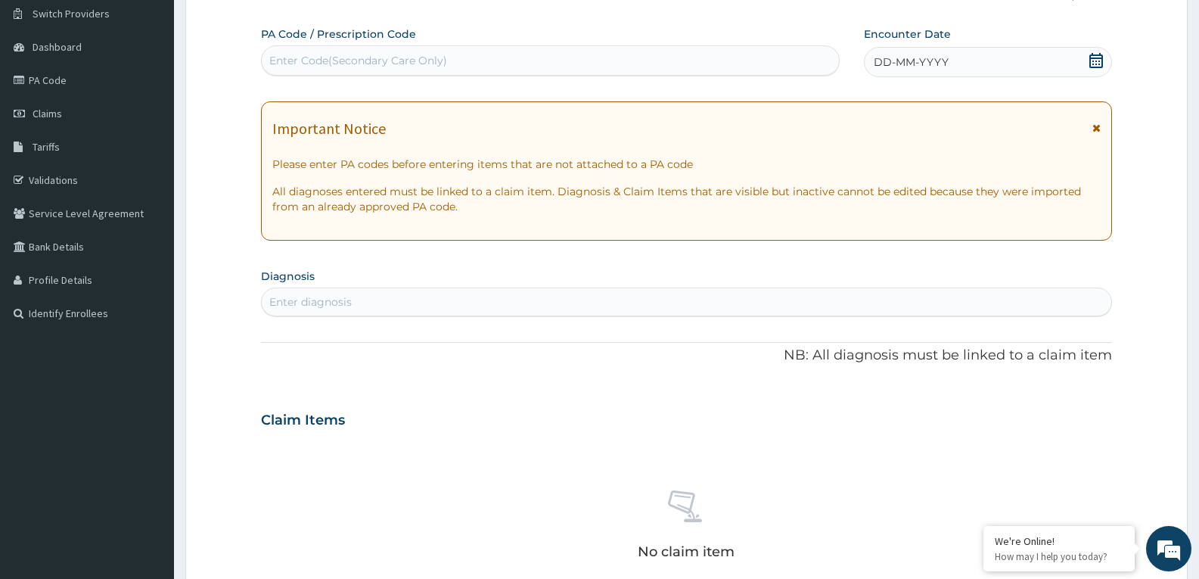
click at [1103, 60] on icon at bounding box center [1096, 60] width 15 height 15
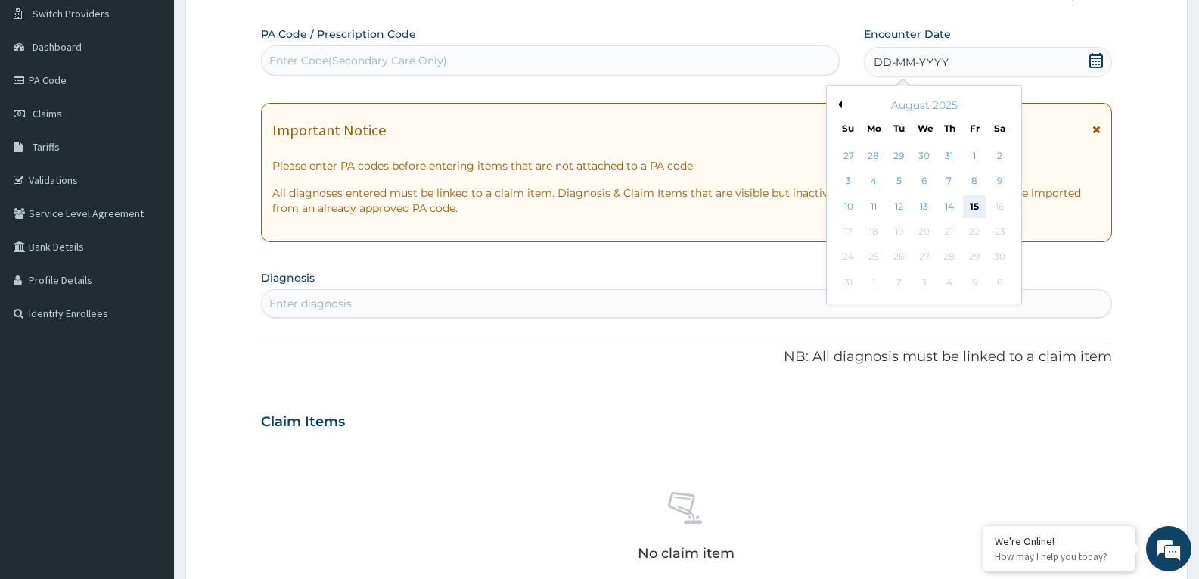
click at [975, 211] on div "15" at bounding box center [974, 206] width 23 height 23
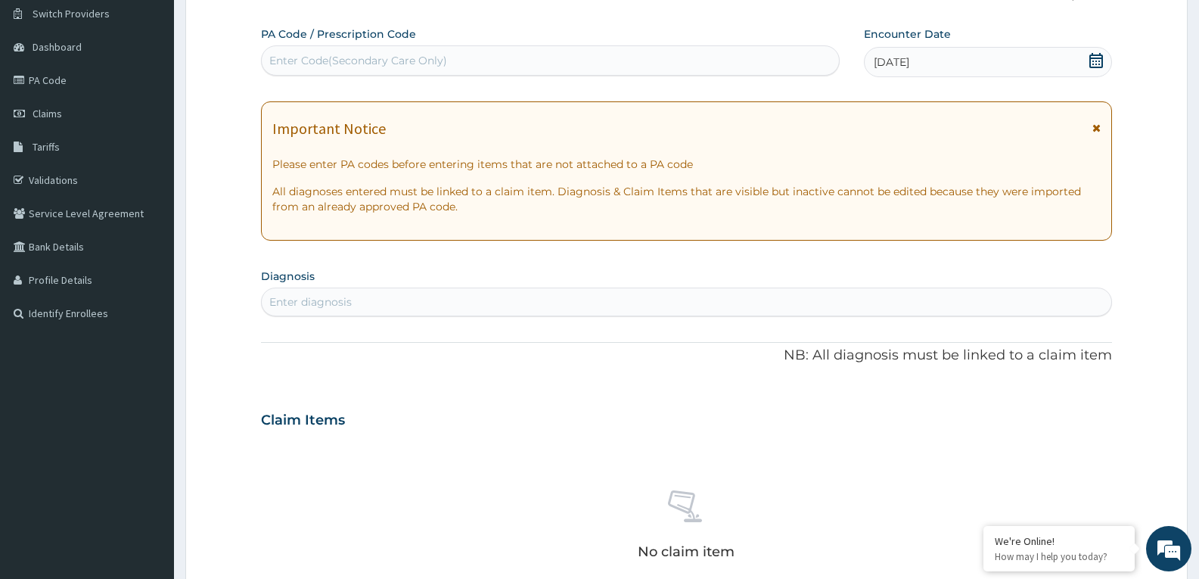
click at [809, 302] on div "Enter diagnosis" at bounding box center [687, 302] width 850 height 24
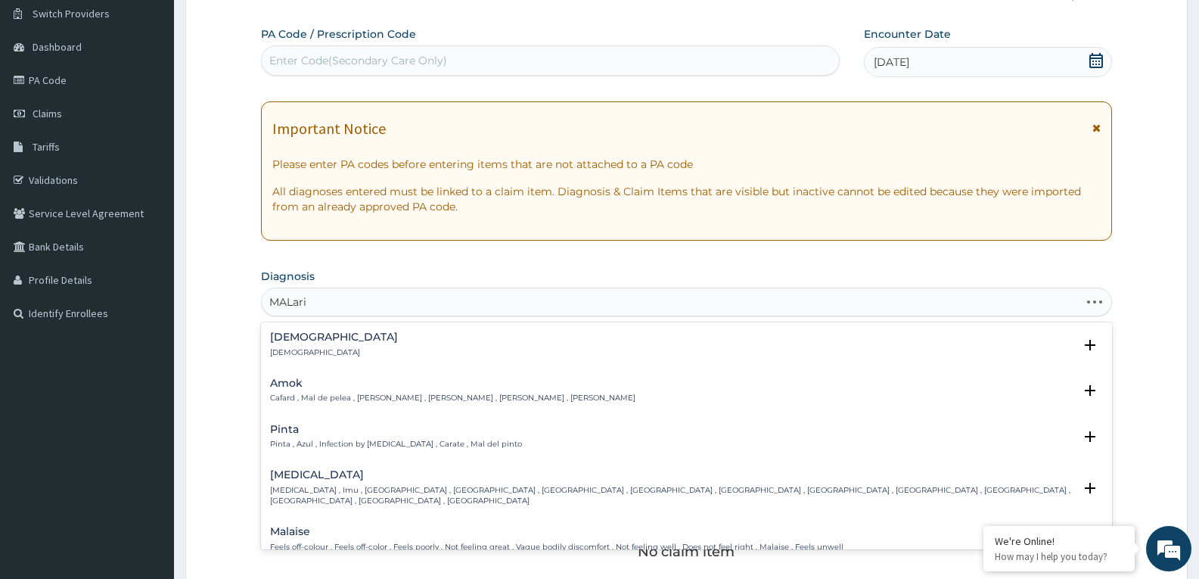
type input "MALaria"
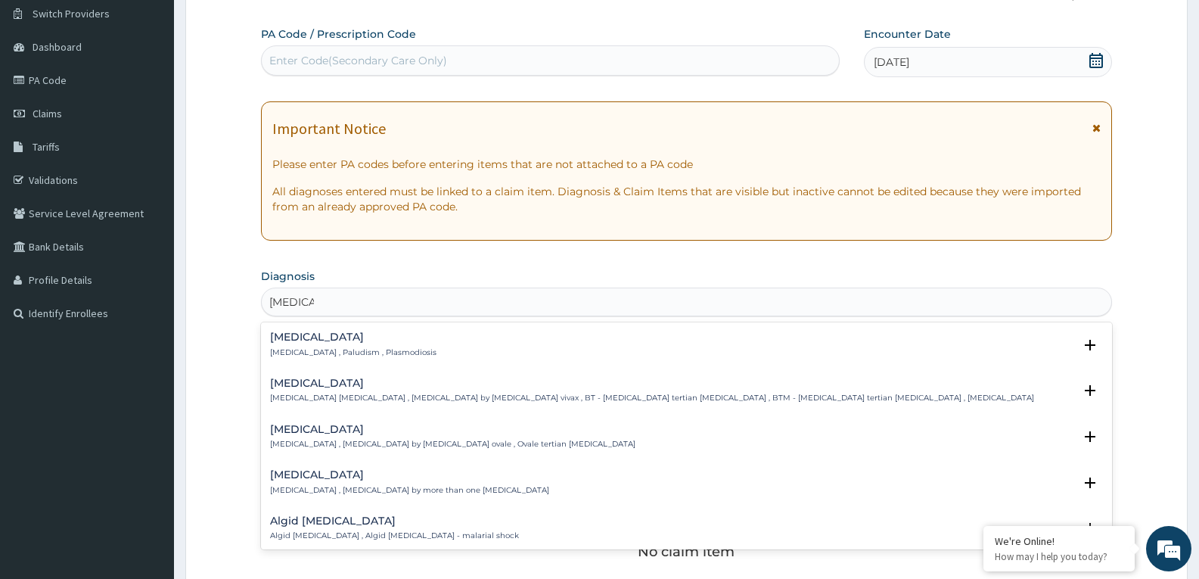
click at [292, 345] on div "Malaria Malaria , Paludism , Plasmodiosis" at bounding box center [353, 344] width 166 height 26
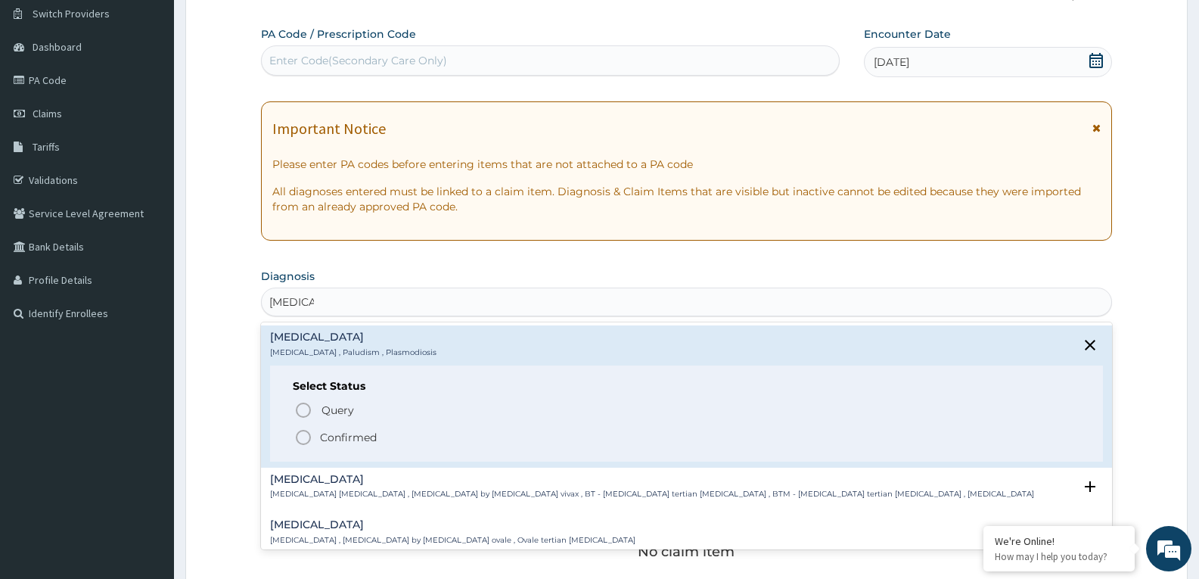
click at [309, 437] on icon "status option filled" at bounding box center [303, 437] width 18 height 18
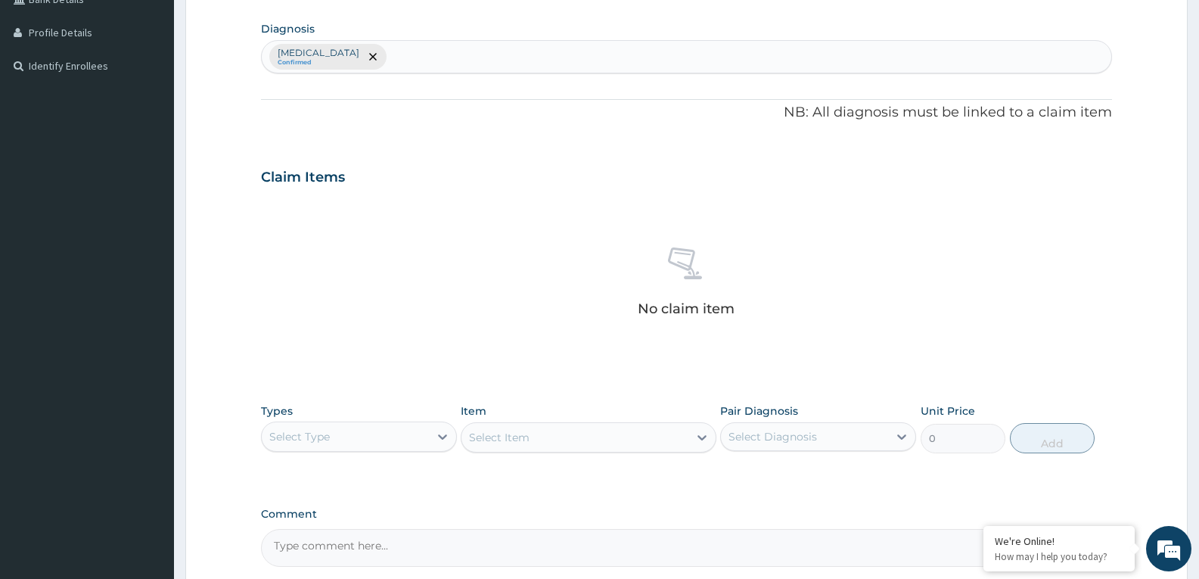
scroll to position [421, 0]
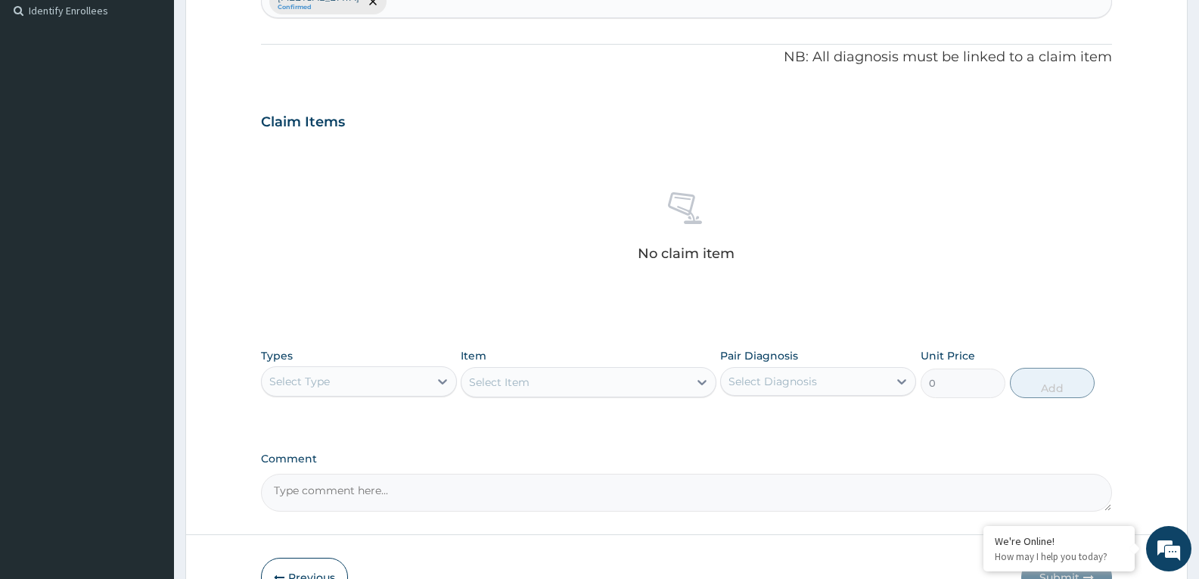
click at [378, 357] on div "Types Select Type" at bounding box center [359, 373] width 196 height 50
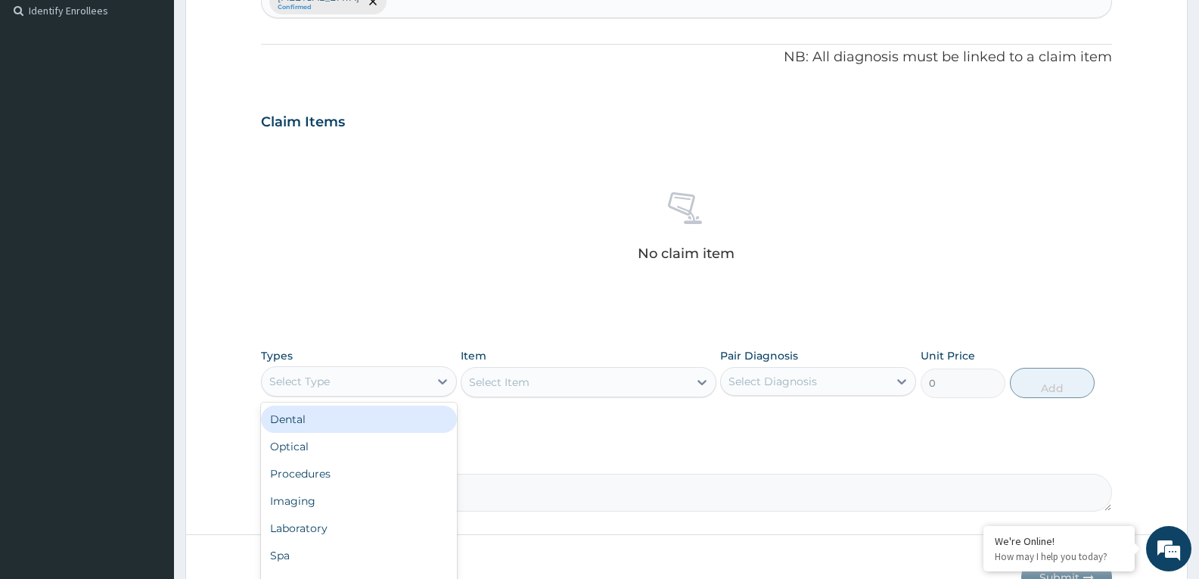
click at [378, 378] on div "Select Type" at bounding box center [345, 381] width 167 height 24
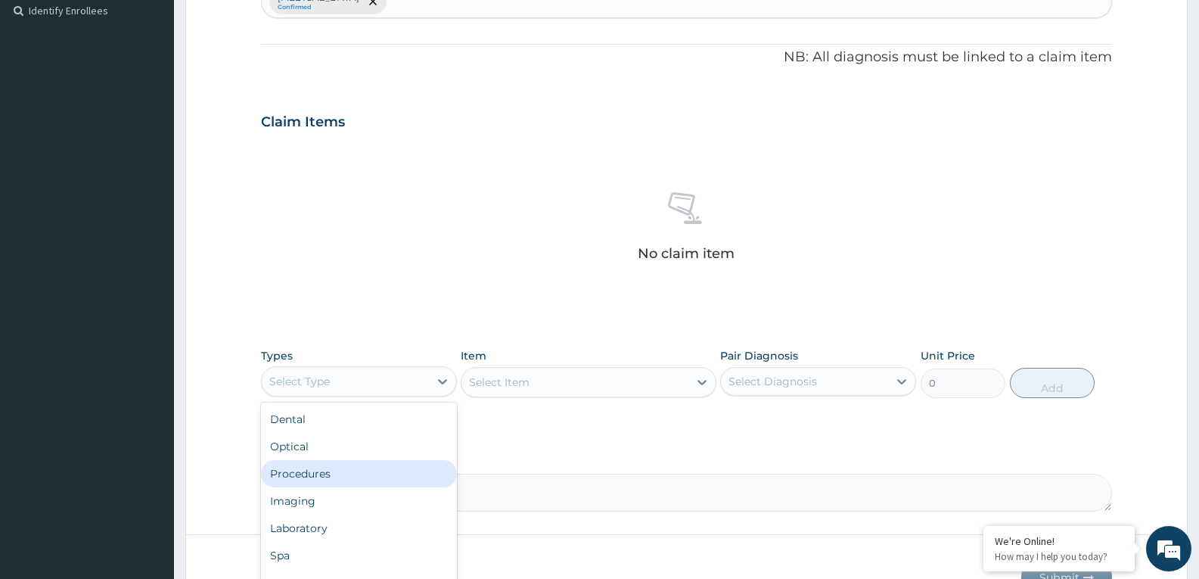
click at [374, 468] on div "Procedures" at bounding box center [359, 473] width 196 height 27
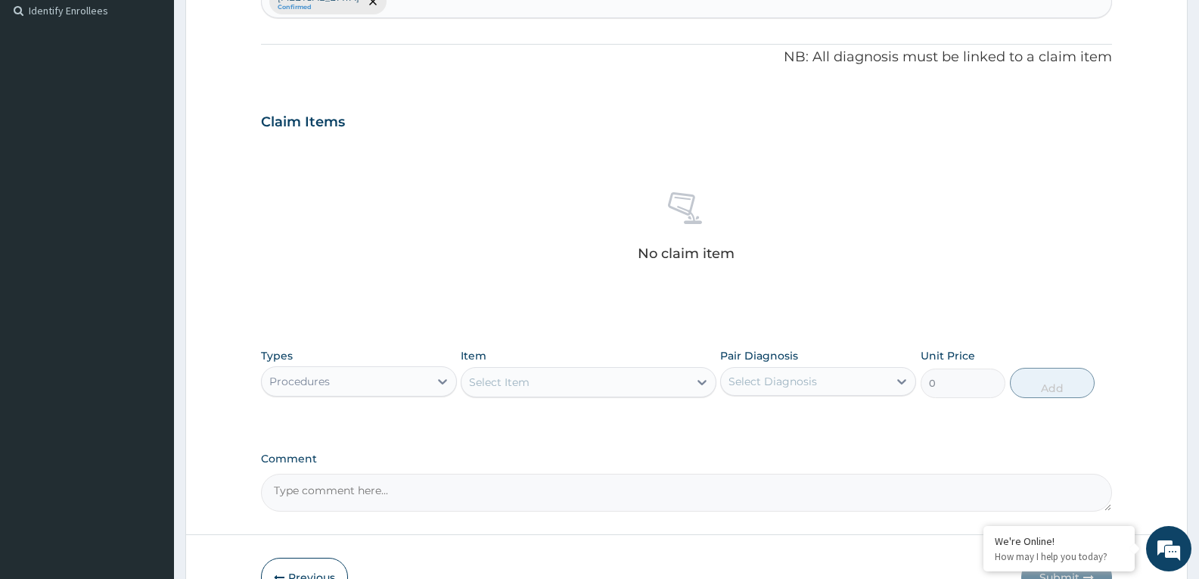
click at [593, 381] on div "Select Item" at bounding box center [575, 382] width 226 height 24
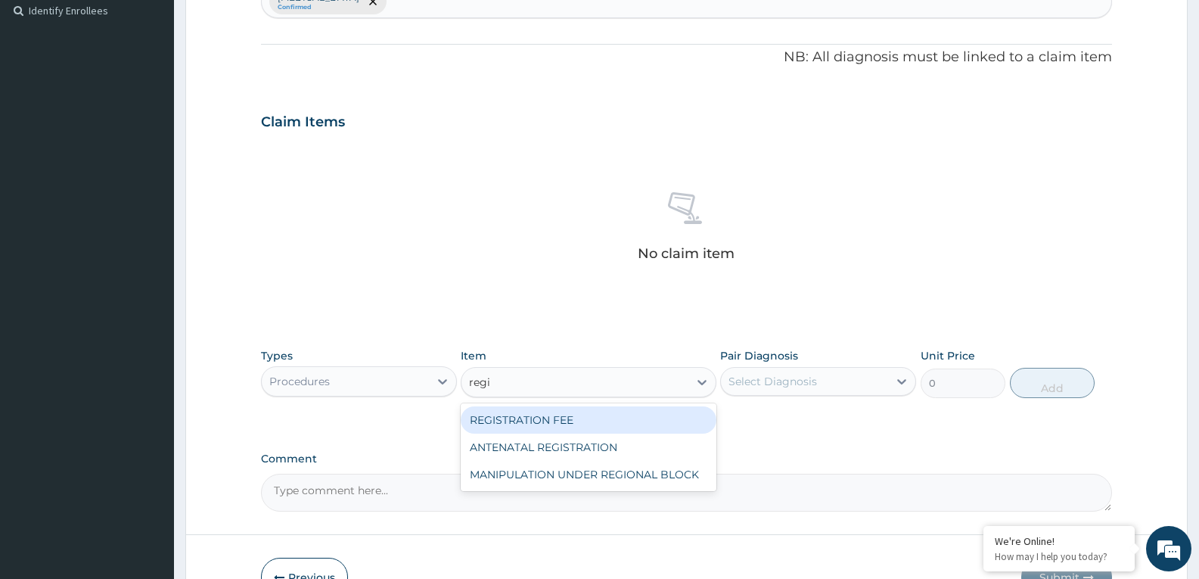
type input "regis"
click at [608, 414] on div "REGISTRATION FEE" at bounding box center [588, 419] width 255 height 27
type input "2042.5"
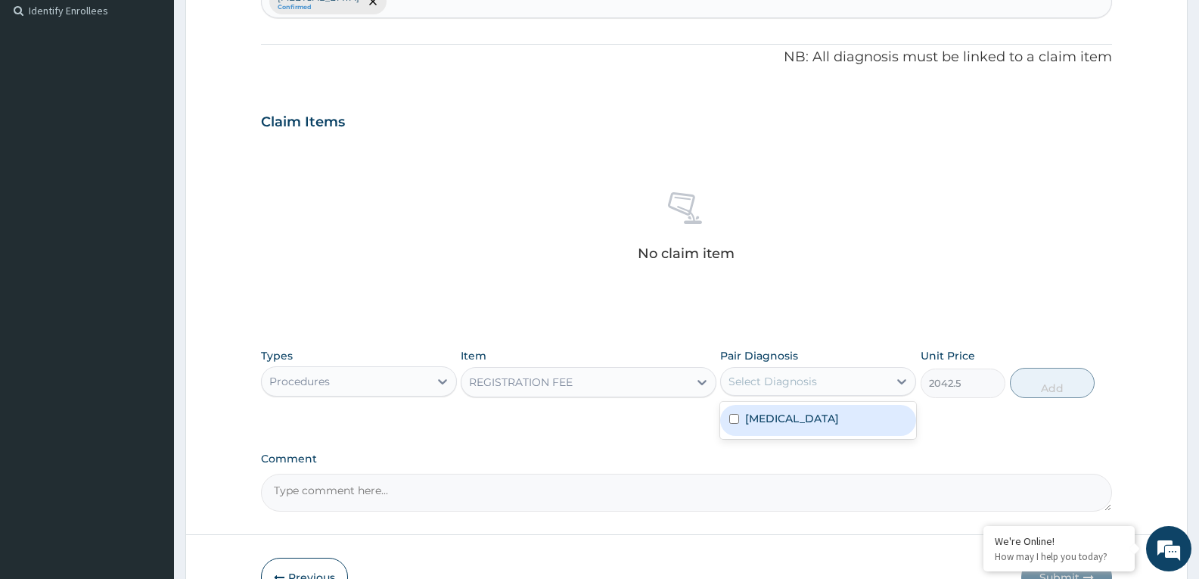
click at [820, 381] on div "Select Diagnosis" at bounding box center [804, 381] width 167 height 24
click at [820, 421] on div "Malaria" at bounding box center [818, 420] width 196 height 31
checkbox input "true"
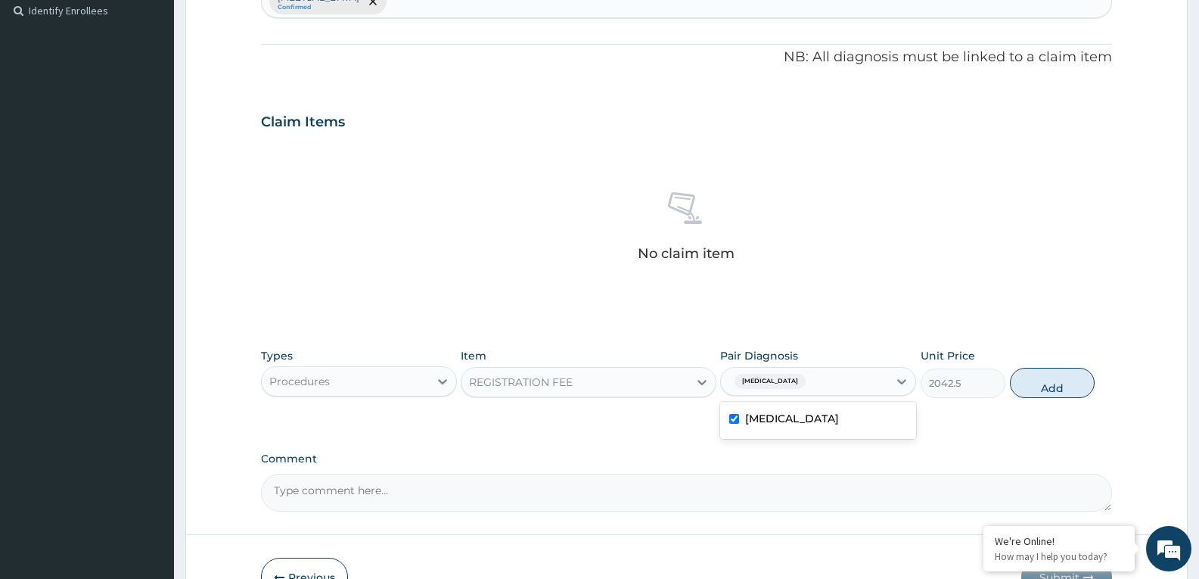
click at [1037, 371] on button "Add" at bounding box center [1052, 383] width 85 height 30
type input "0"
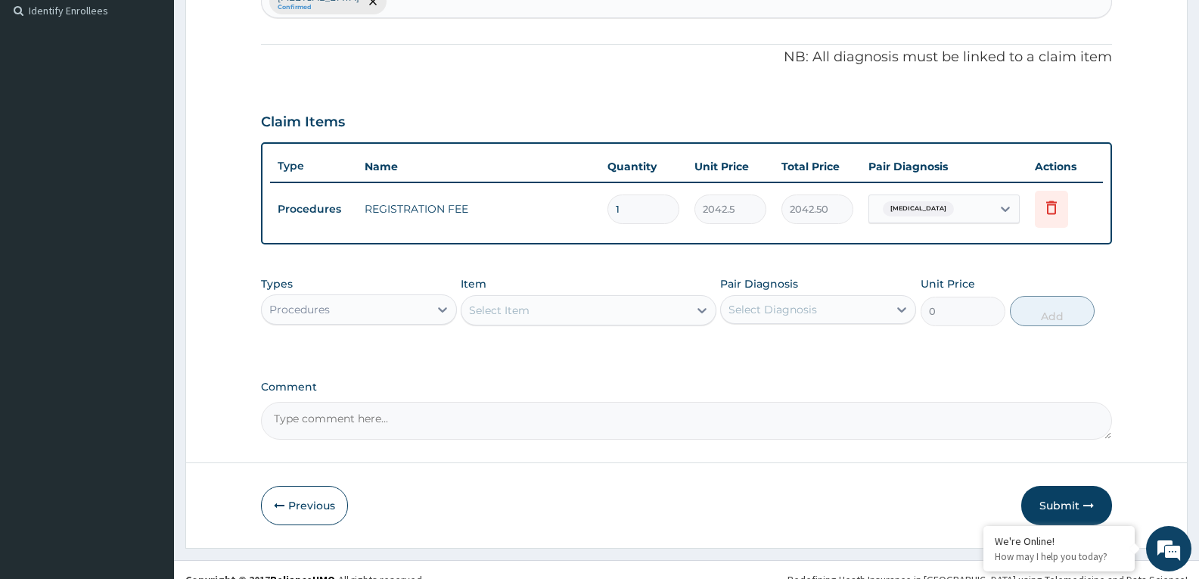
click at [602, 318] on div "Select Item" at bounding box center [575, 310] width 226 height 24
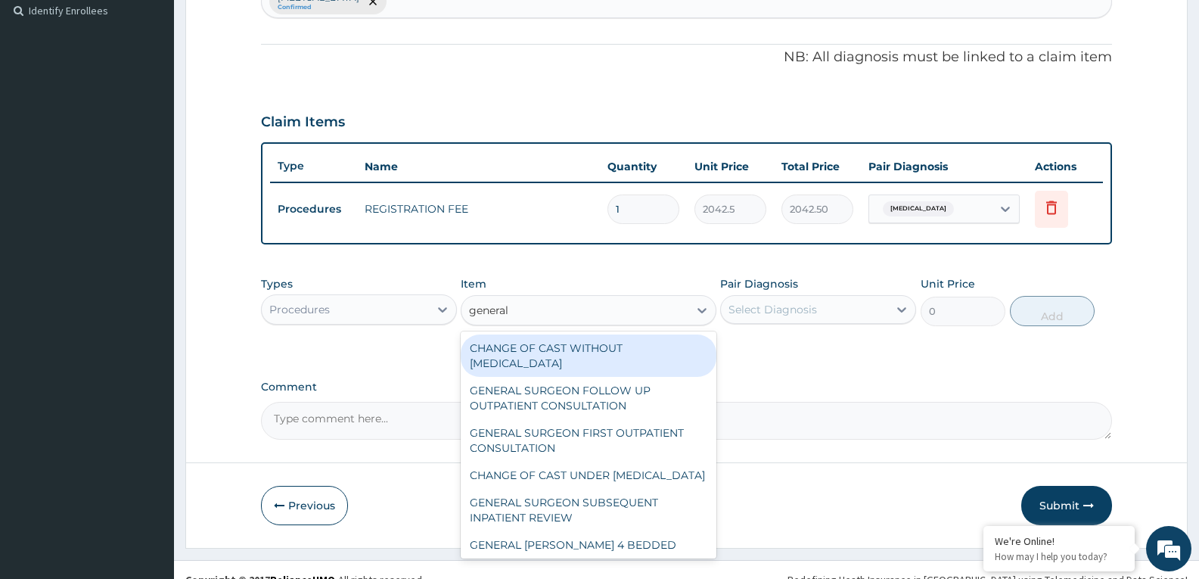
type input "general p"
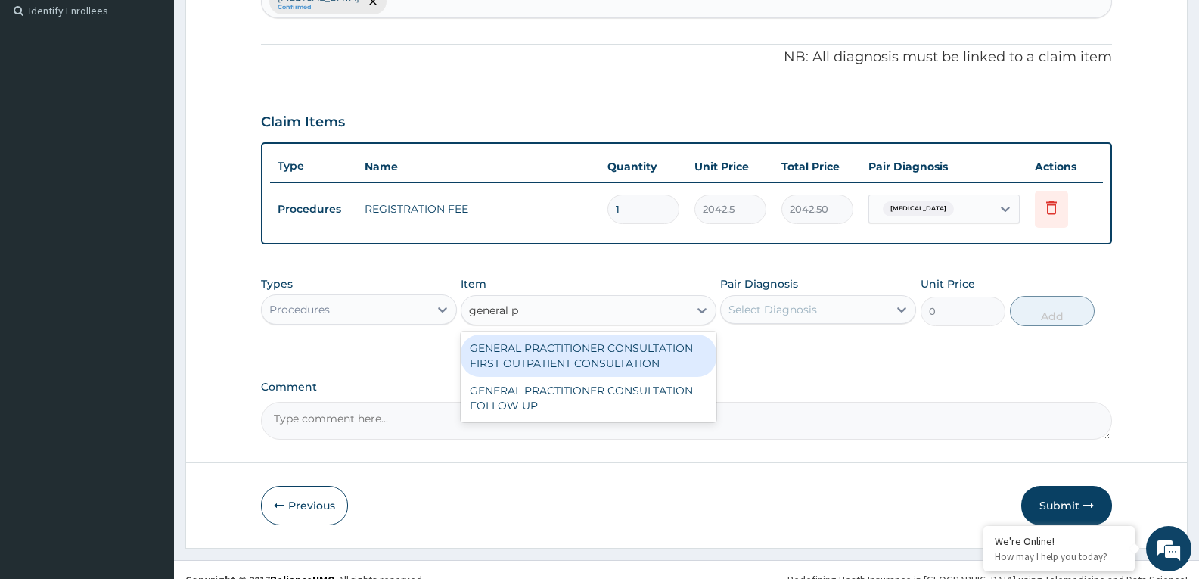
click at [583, 353] on div "GENERAL PRACTITIONER CONSULTATION FIRST OUTPATIENT CONSULTATION" at bounding box center [588, 355] width 255 height 42
type input "3370.125"
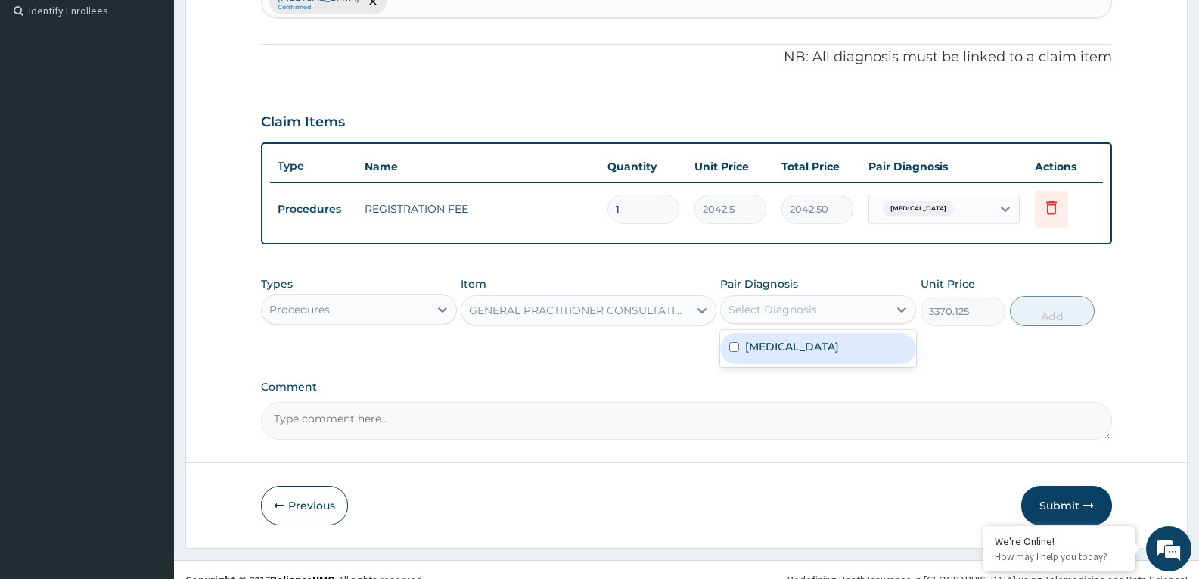
click at [809, 312] on div "Select Diagnosis" at bounding box center [773, 309] width 89 height 15
click at [805, 345] on div "Malaria" at bounding box center [818, 348] width 196 height 31
checkbox input "true"
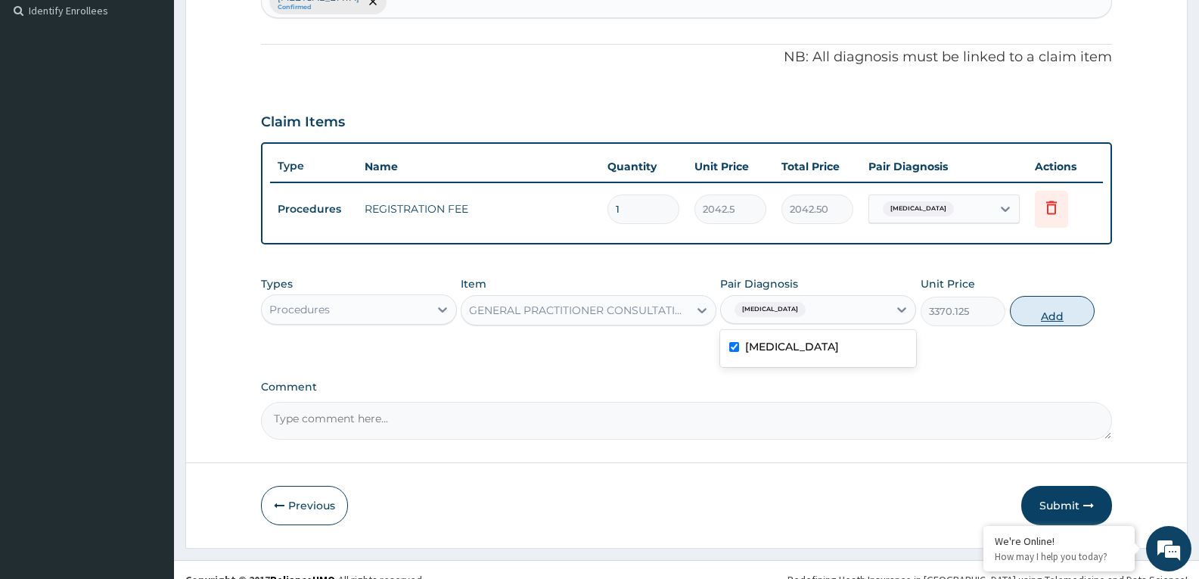
click at [1037, 314] on button "Add" at bounding box center [1052, 311] width 85 height 30
type input "0"
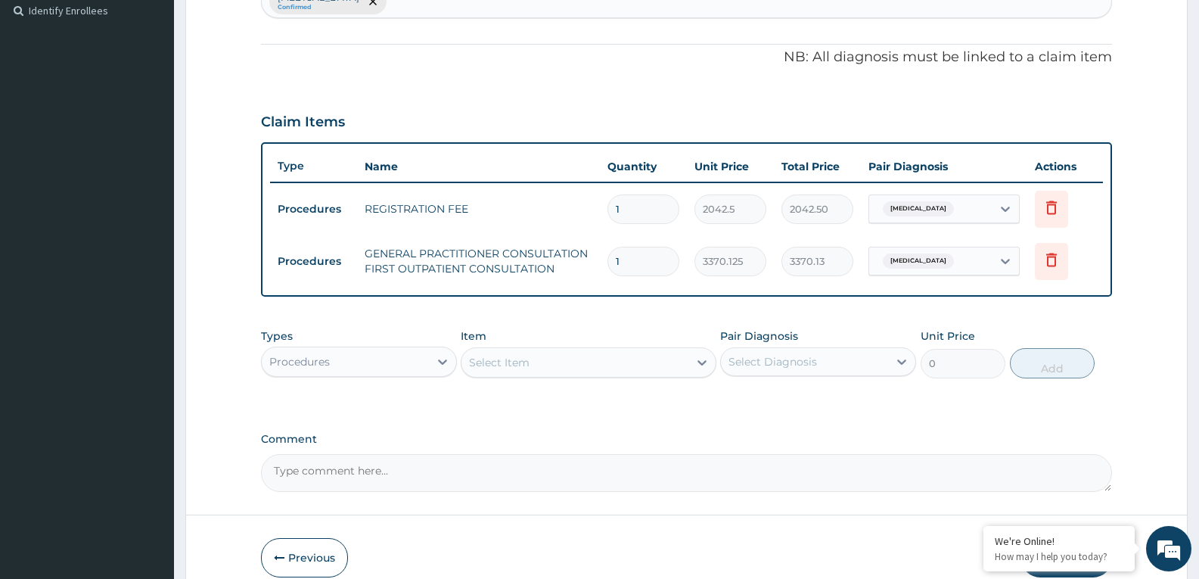
click at [356, 355] on div "Procedures" at bounding box center [345, 362] width 167 height 24
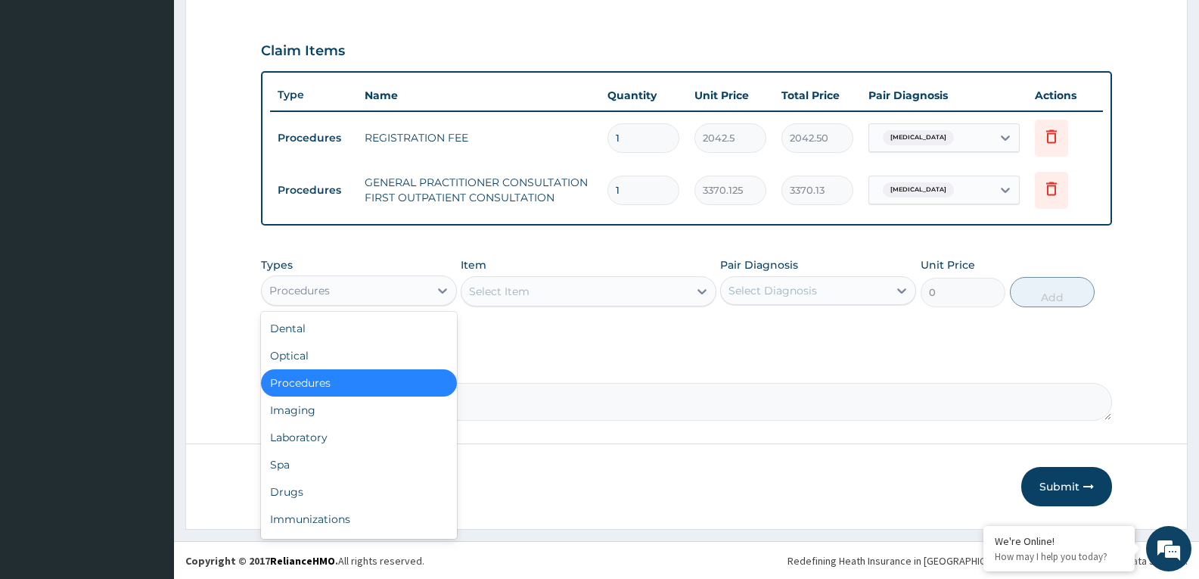
scroll to position [493, 0]
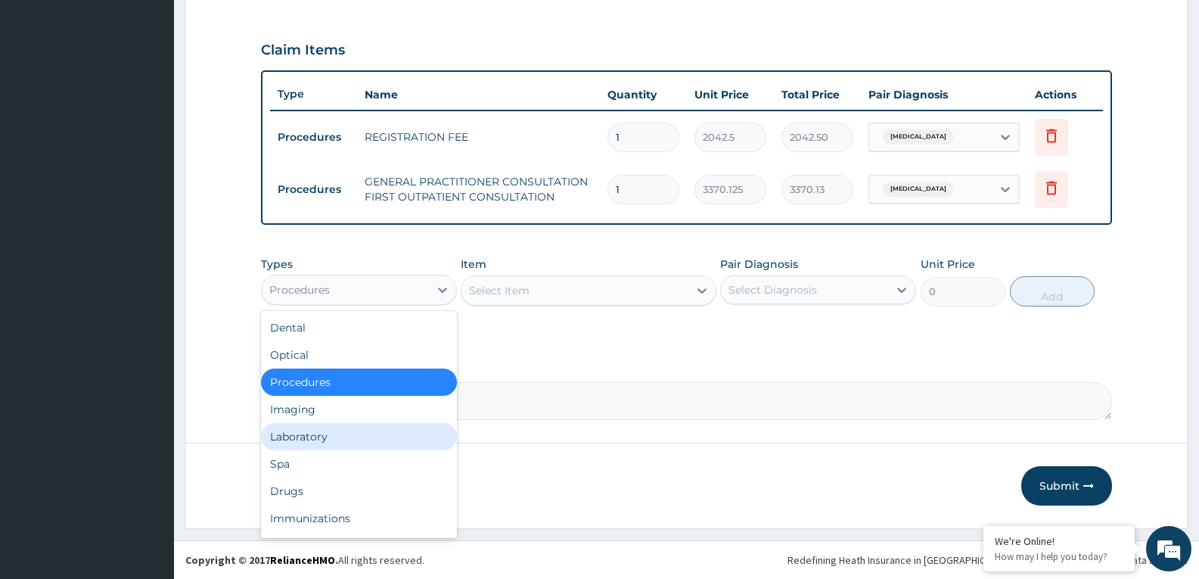
click at [335, 434] on div "Laboratory" at bounding box center [359, 436] width 196 height 27
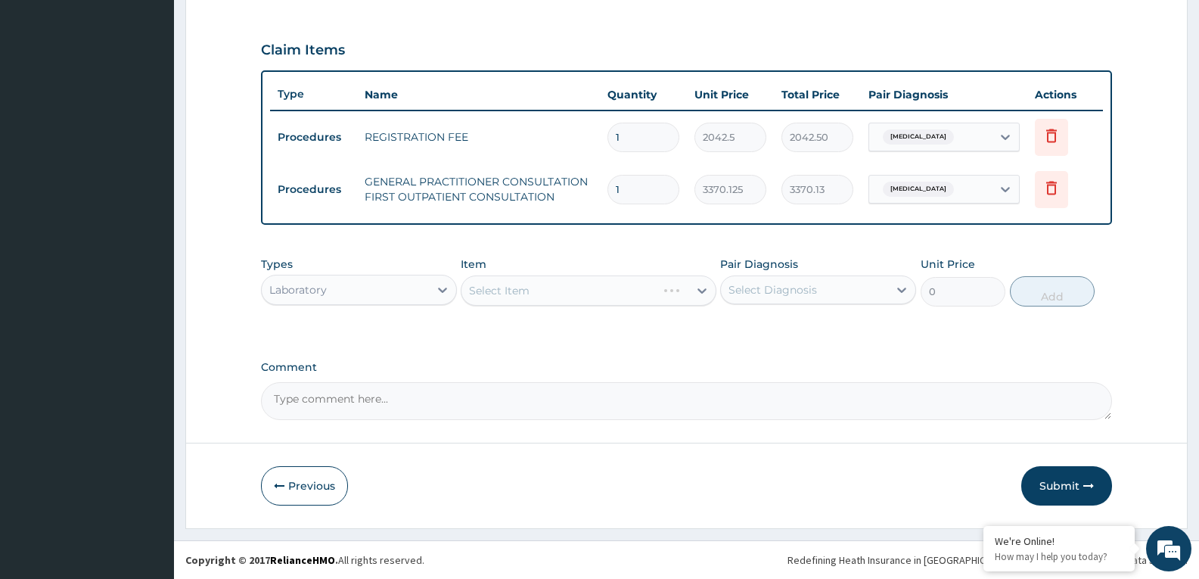
click at [552, 291] on div "Select Item" at bounding box center [559, 290] width 194 height 24
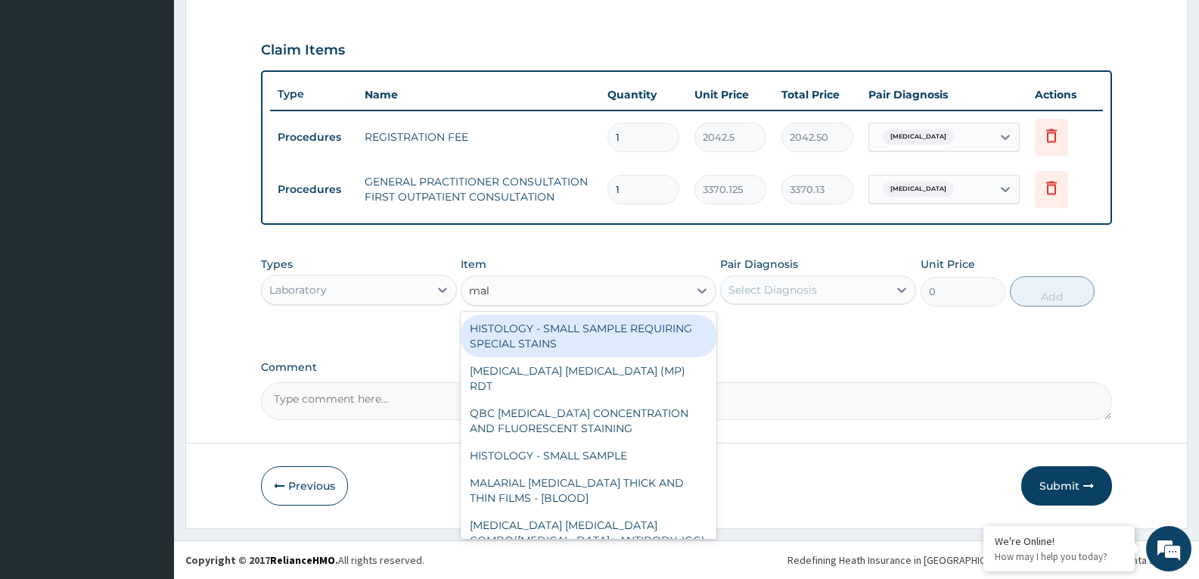
type input "mala"
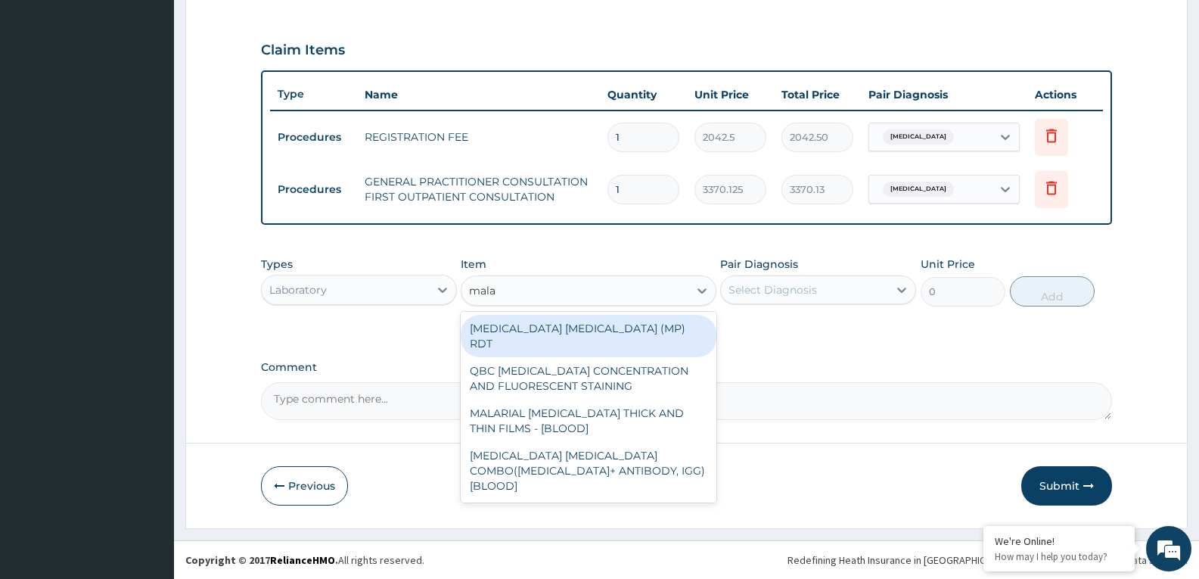
click at [558, 319] on div "MALARIA PARASITE (MP) RDT" at bounding box center [588, 336] width 255 height 42
type input "1531.875"
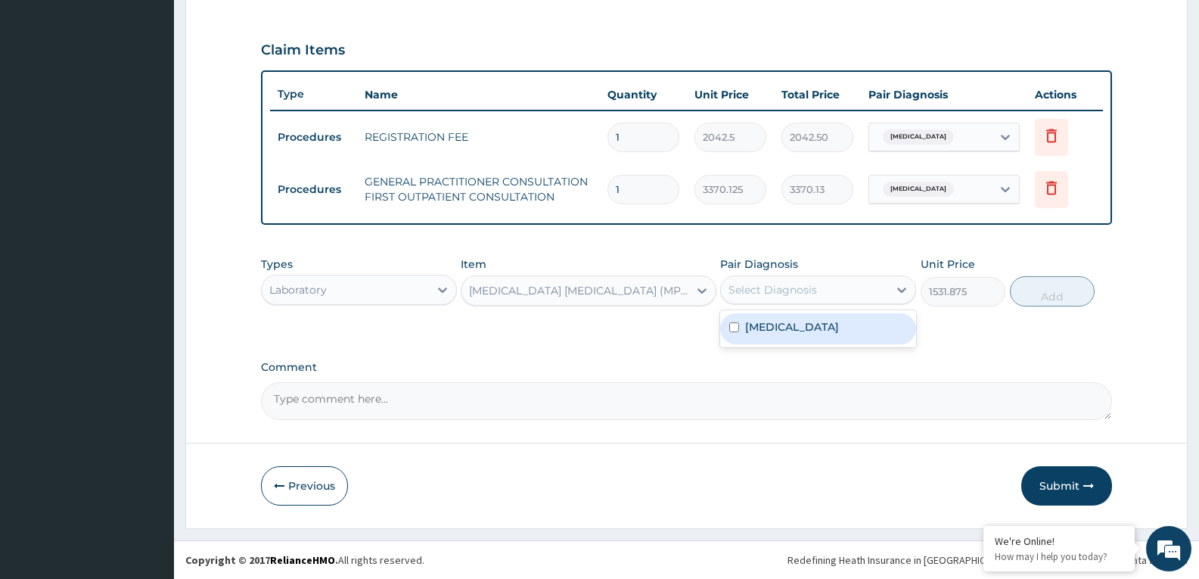
click at [877, 281] on div "Select Diagnosis" at bounding box center [804, 290] width 167 height 24
click at [867, 336] on div "Malaria" at bounding box center [818, 328] width 196 height 31
checkbox input "true"
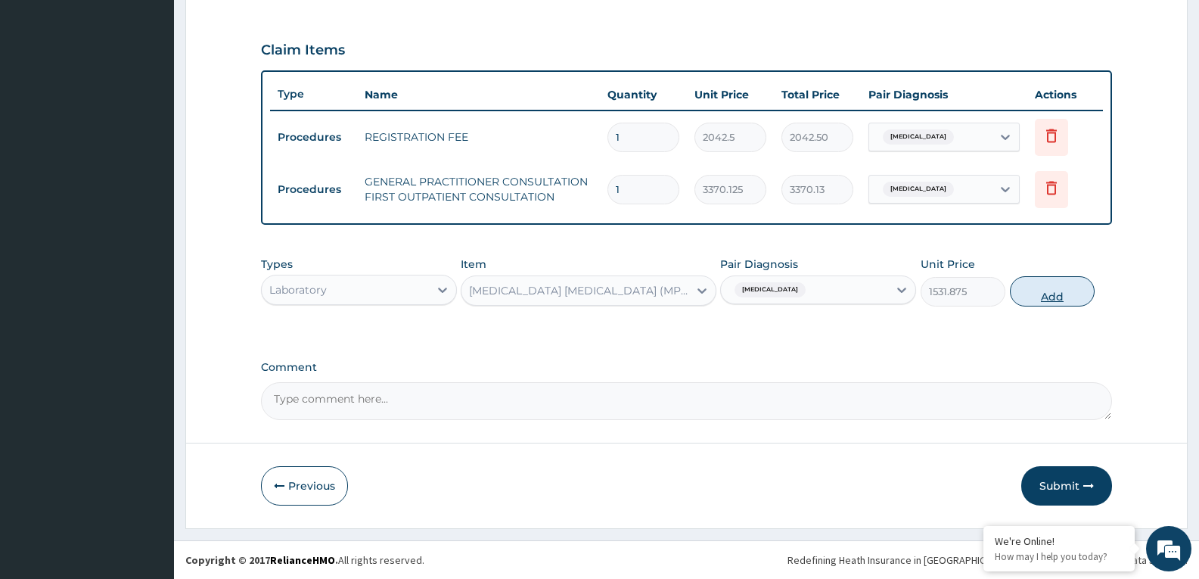
click at [1037, 291] on button "Add" at bounding box center [1052, 291] width 85 height 30
type input "0"
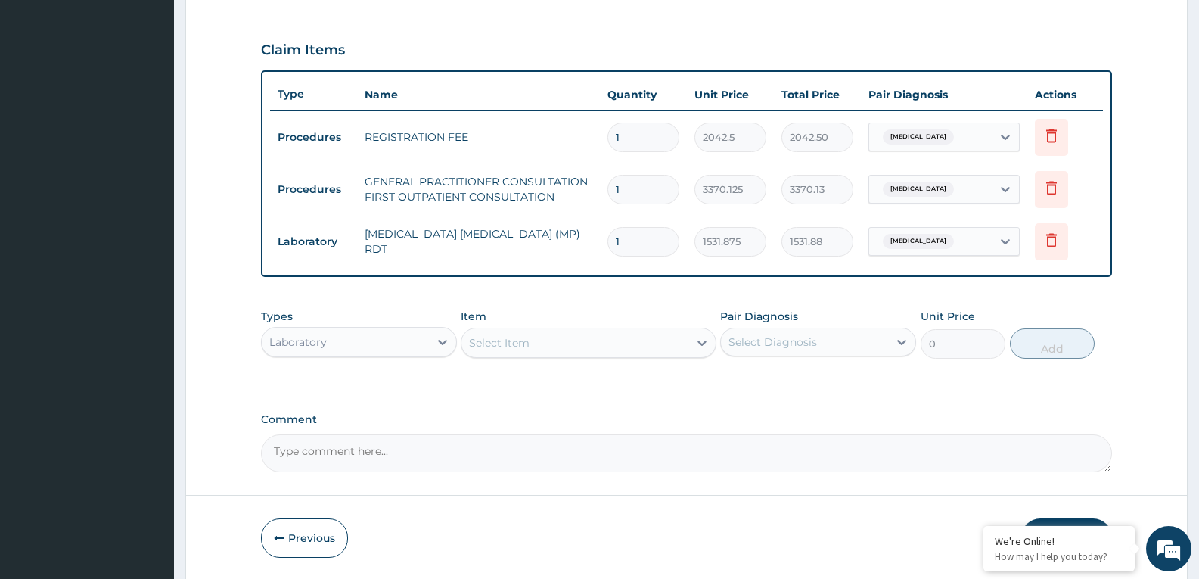
click at [527, 354] on div "Select Item" at bounding box center [575, 343] width 226 height 24
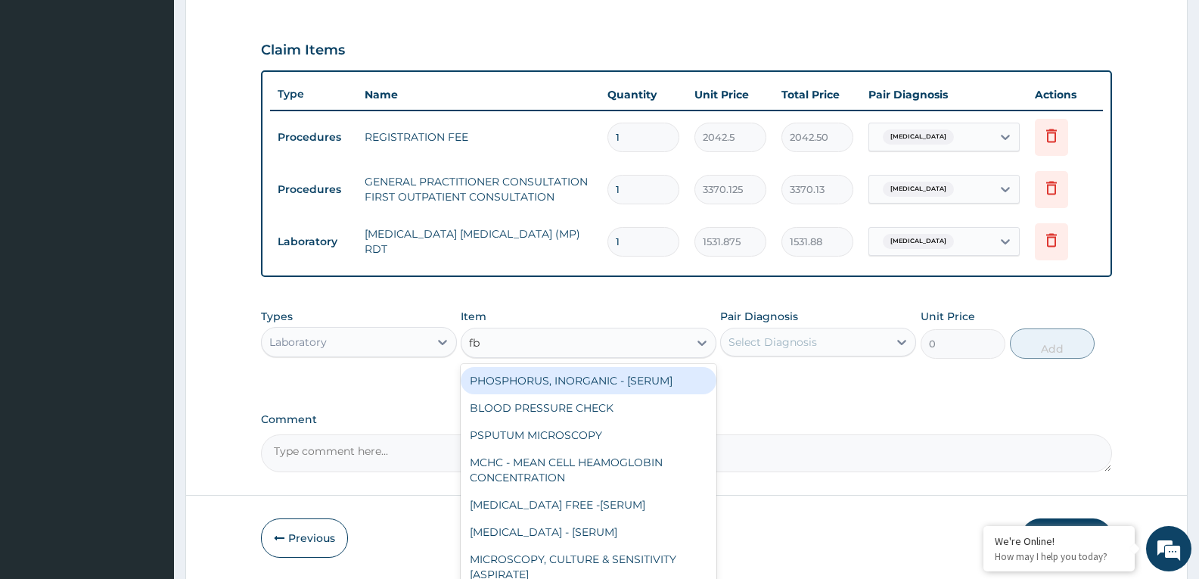
type input "fbc"
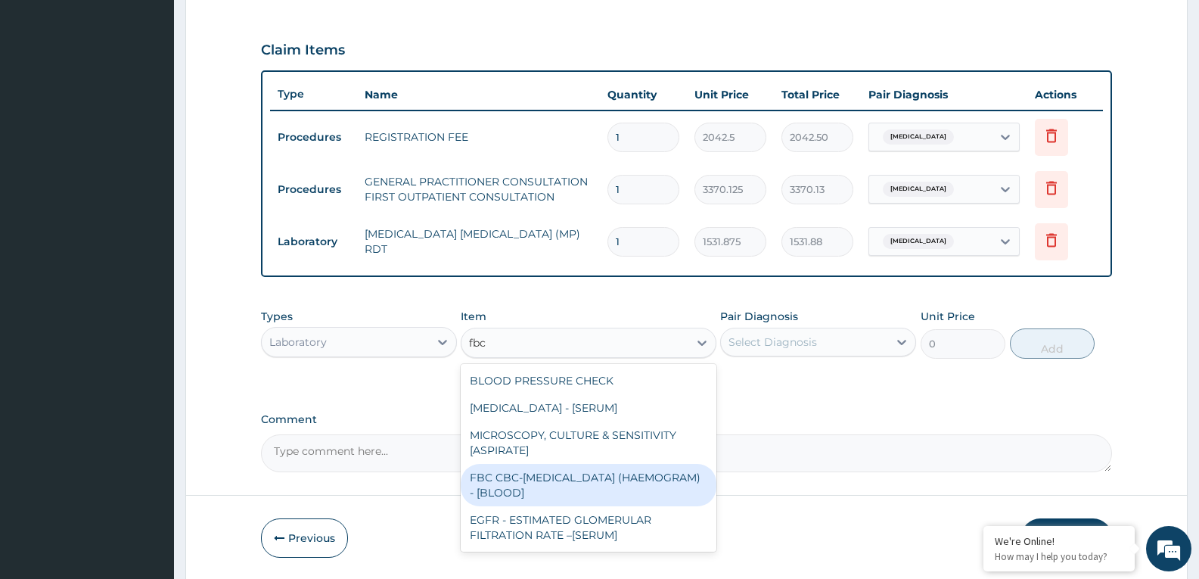
click at [557, 500] on div "FBC CBC-COMPLETE BLOOD COUNT (HAEMOGRAM) - [BLOOD]" at bounding box center [588, 485] width 255 height 42
type input "4085"
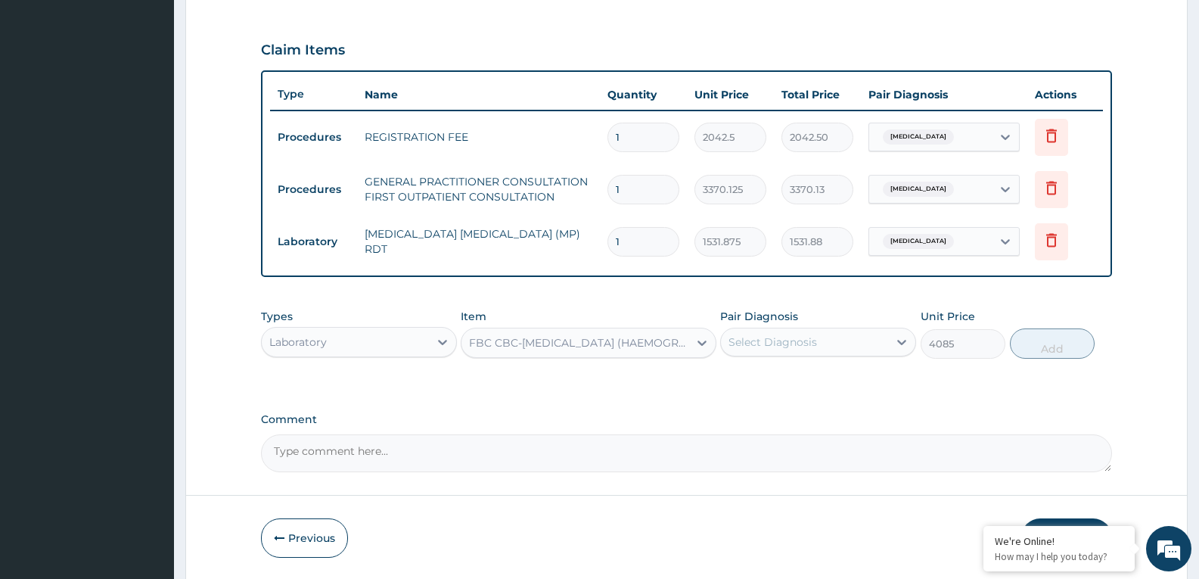
click at [807, 342] on div "Select Diagnosis" at bounding box center [773, 341] width 89 height 15
click at [820, 385] on div "Malaria" at bounding box center [818, 380] width 196 height 31
checkbox input "true"
click at [1040, 340] on button "Add" at bounding box center [1052, 343] width 85 height 30
type input "0"
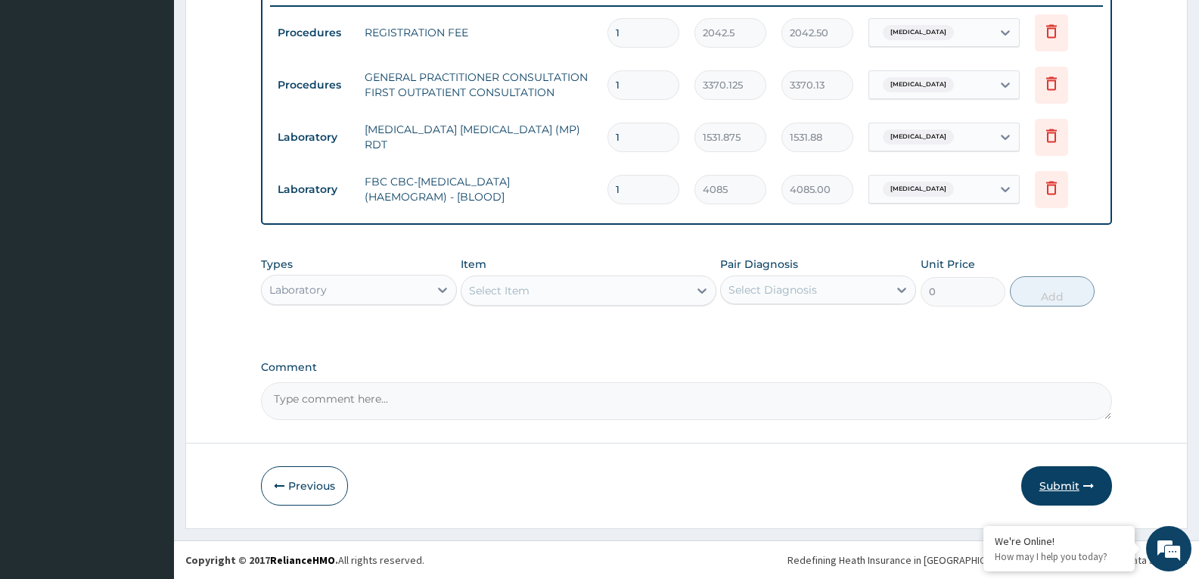
click at [1064, 485] on button "Submit" at bounding box center [1067, 485] width 91 height 39
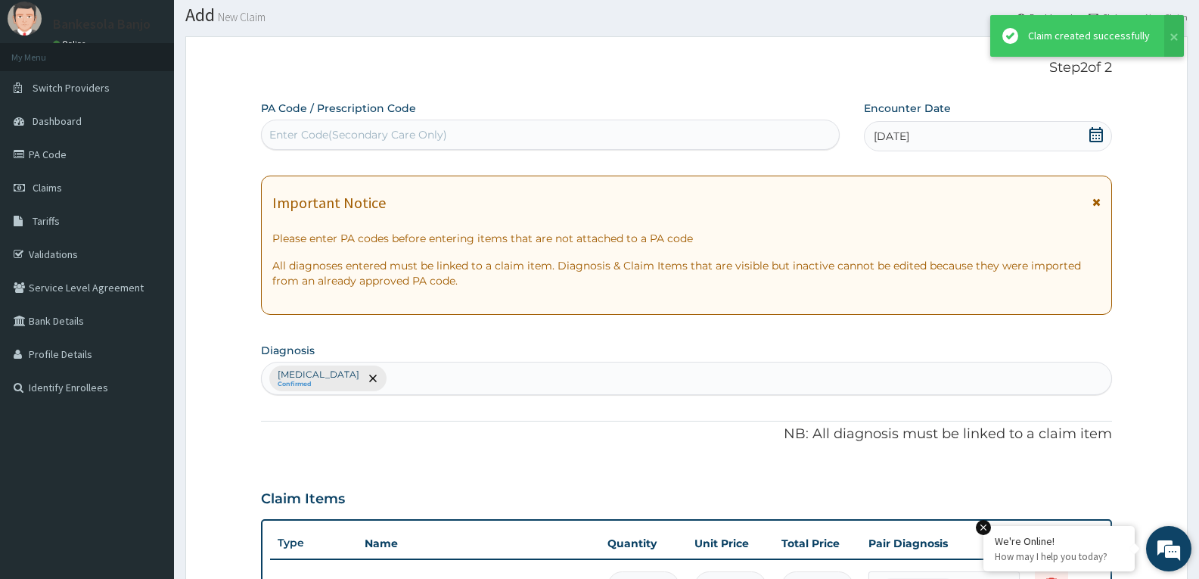
scroll to position [597, 0]
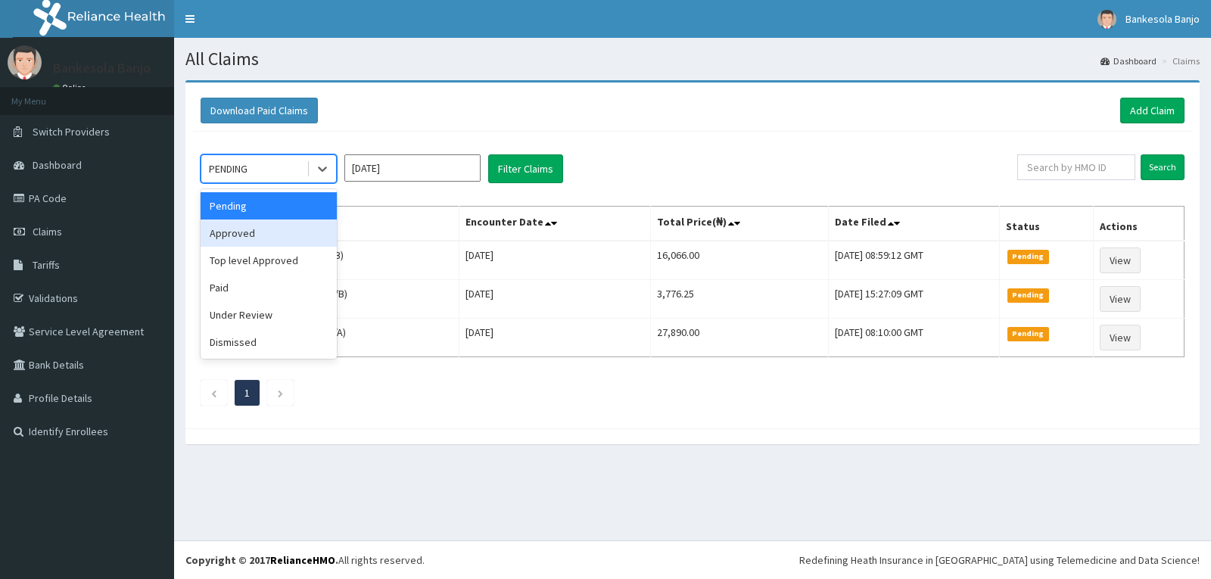
click at [272, 243] on div "Approved" at bounding box center [269, 232] width 136 height 27
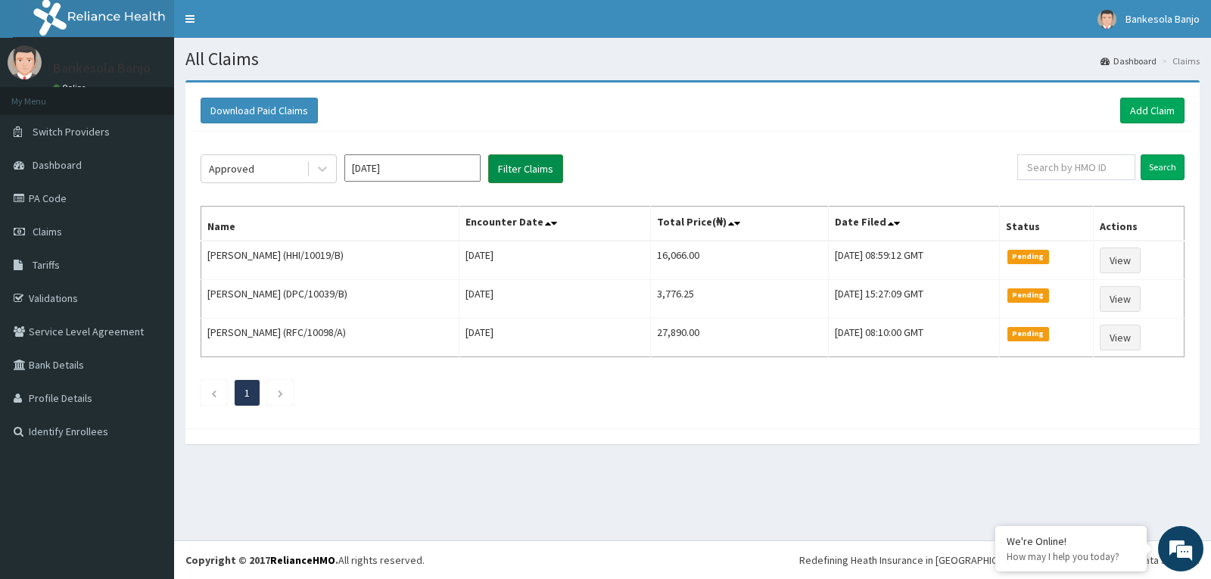
click at [499, 169] on button "Filter Claims" at bounding box center [525, 168] width 75 height 29
